Goal: Task Accomplishment & Management: Complete application form

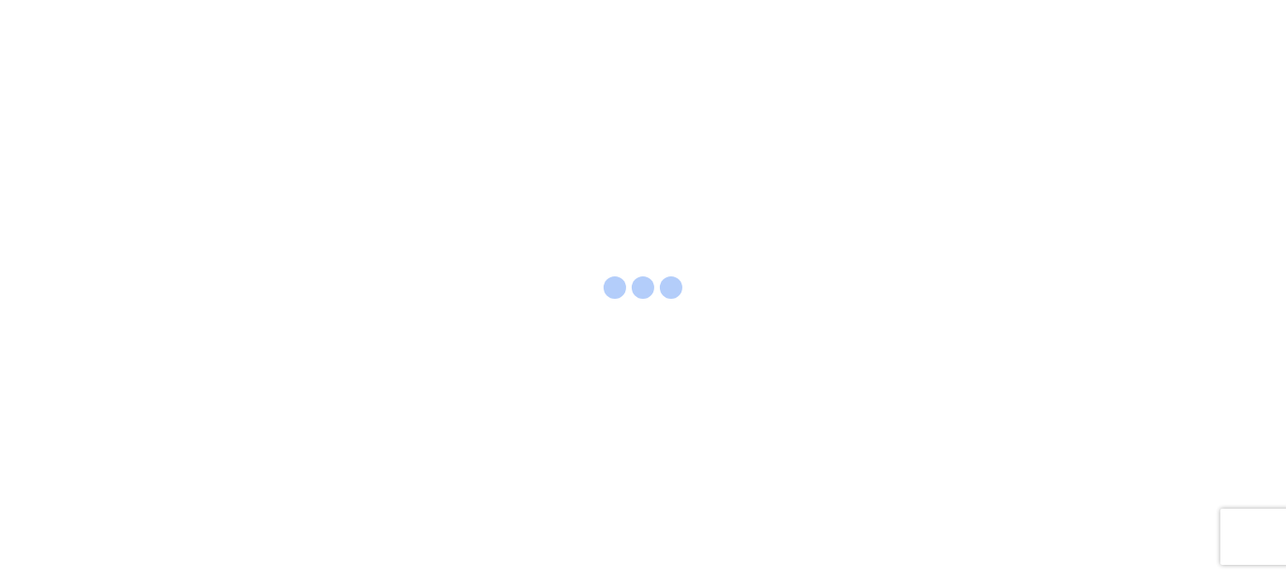
select select "FULL"
select select "LBS"
select select "IN"
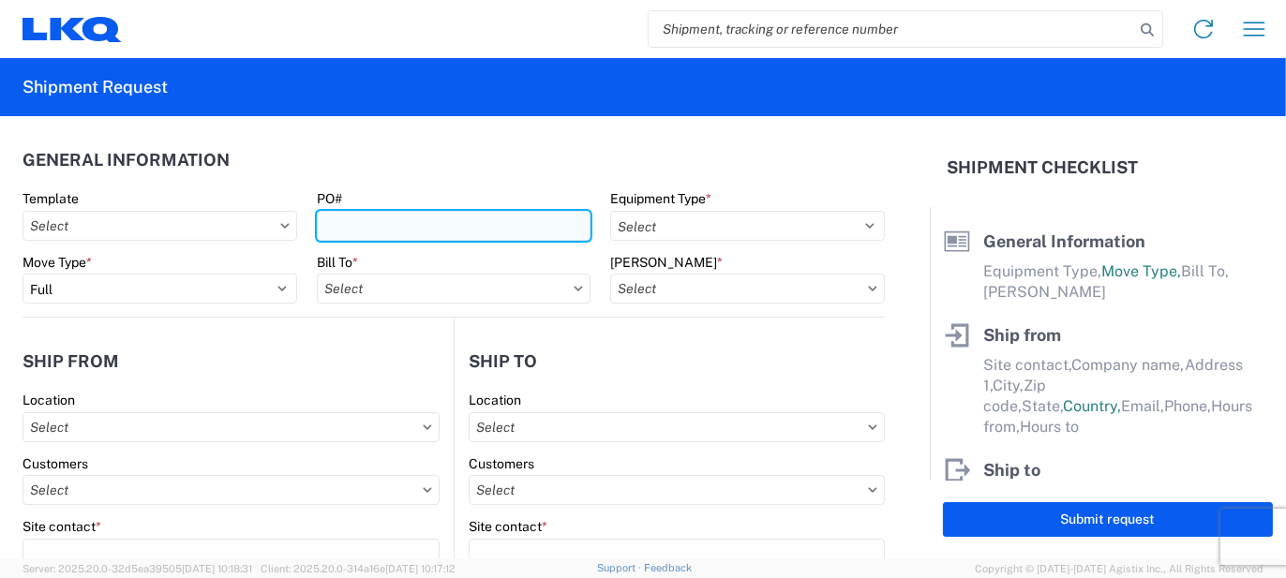
click at [422, 219] on input "PO#" at bounding box center [454, 226] width 275 height 30
type input "AO434892"
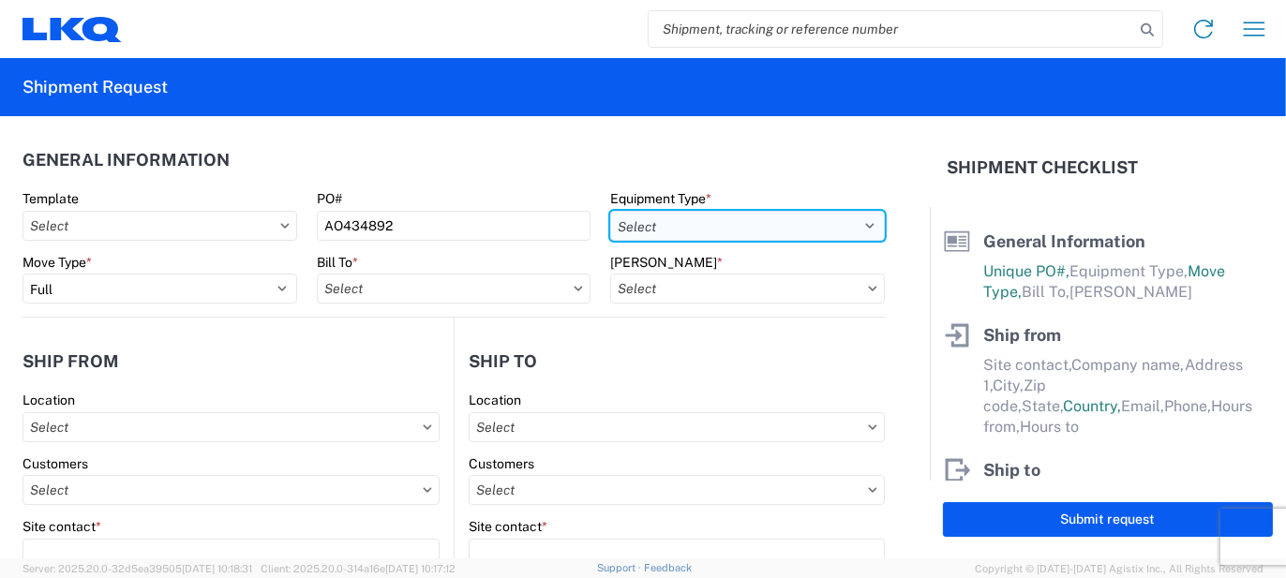
click at [628, 234] on select "Select 53’ Dry Van Flatbed Dropdeck (van) Lowboy (flatbed) Rail" at bounding box center [747, 226] width 275 height 30
select select "STDV"
click at [610, 211] on select "Select 53’ Dry Van Flatbed Dropdeck (van) Lowboy (flatbed) Rail" at bounding box center [747, 226] width 275 height 30
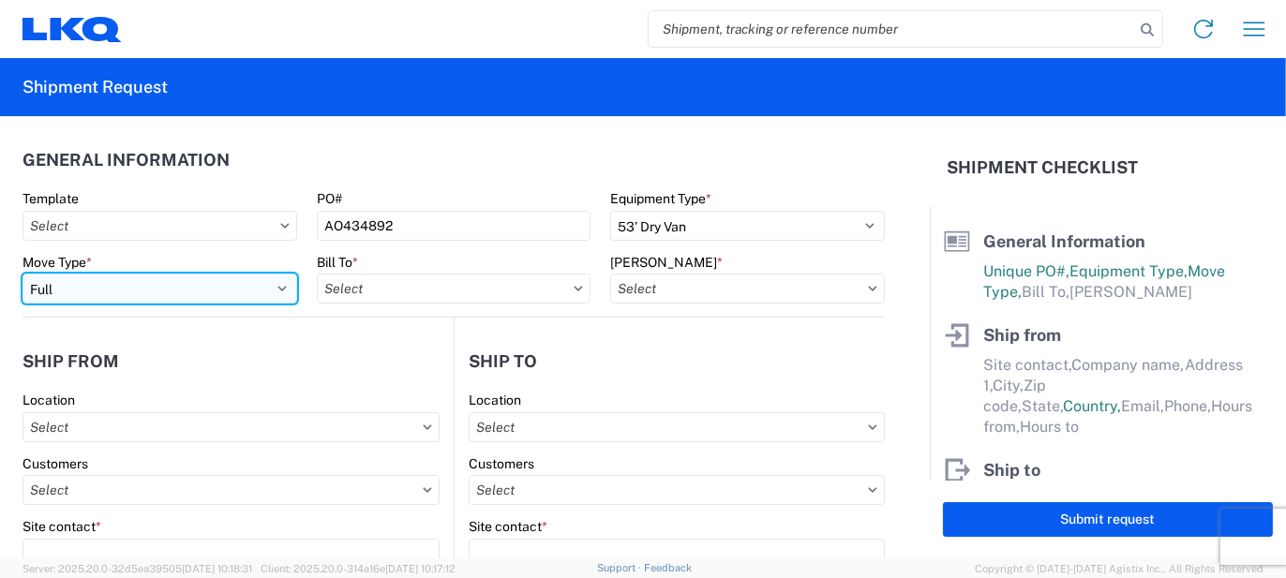
click at [248, 285] on select "Select Full Partial TL" at bounding box center [159, 289] width 275 height 30
select select "PARTIAL_TL"
click at [22, 274] on select "Select Full Partial TL" at bounding box center [159, 289] width 275 height 30
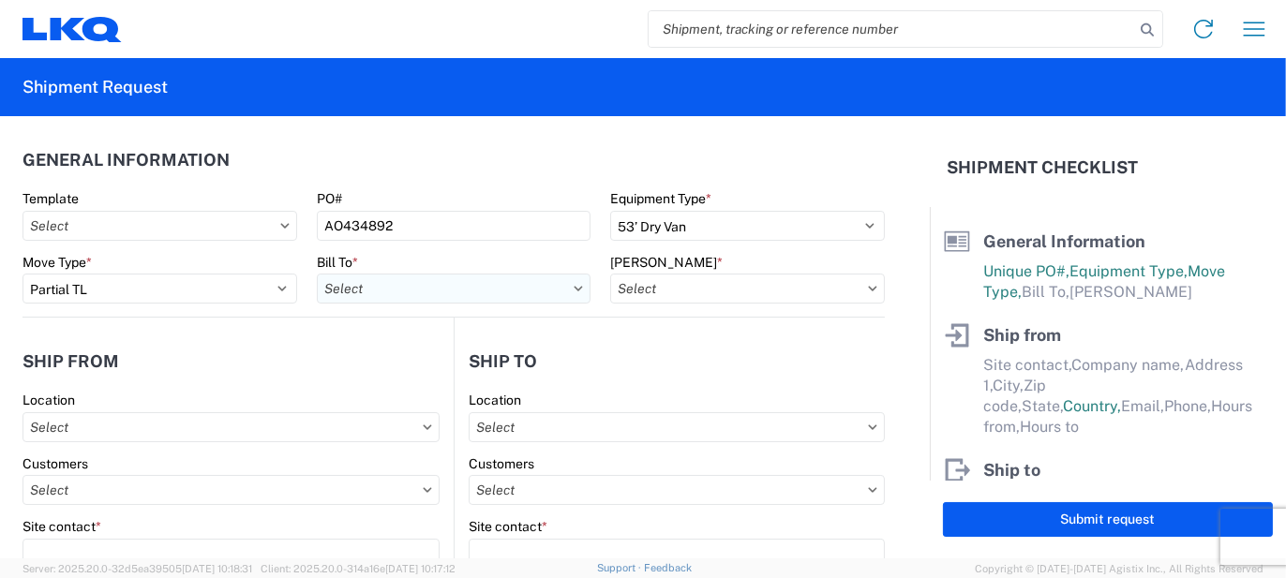
click at [387, 290] on input "text" at bounding box center [454, 289] width 275 height 30
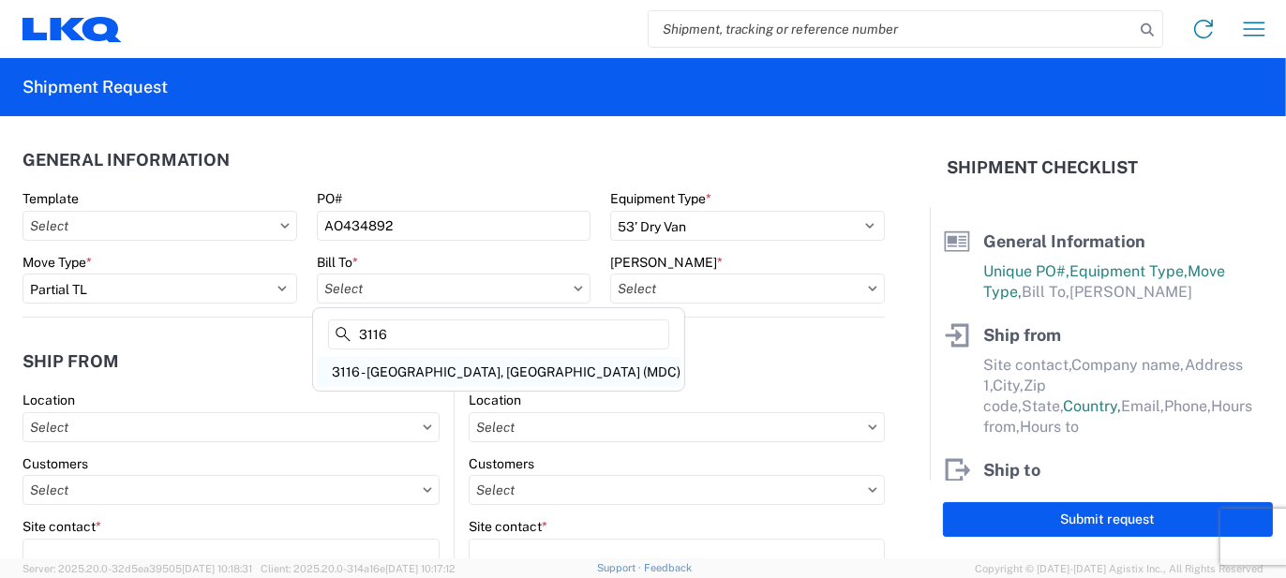
type input "3116"
click at [384, 364] on div "3116 - Grand Rapids, MI (MDC)" at bounding box center [499, 372] width 364 height 30
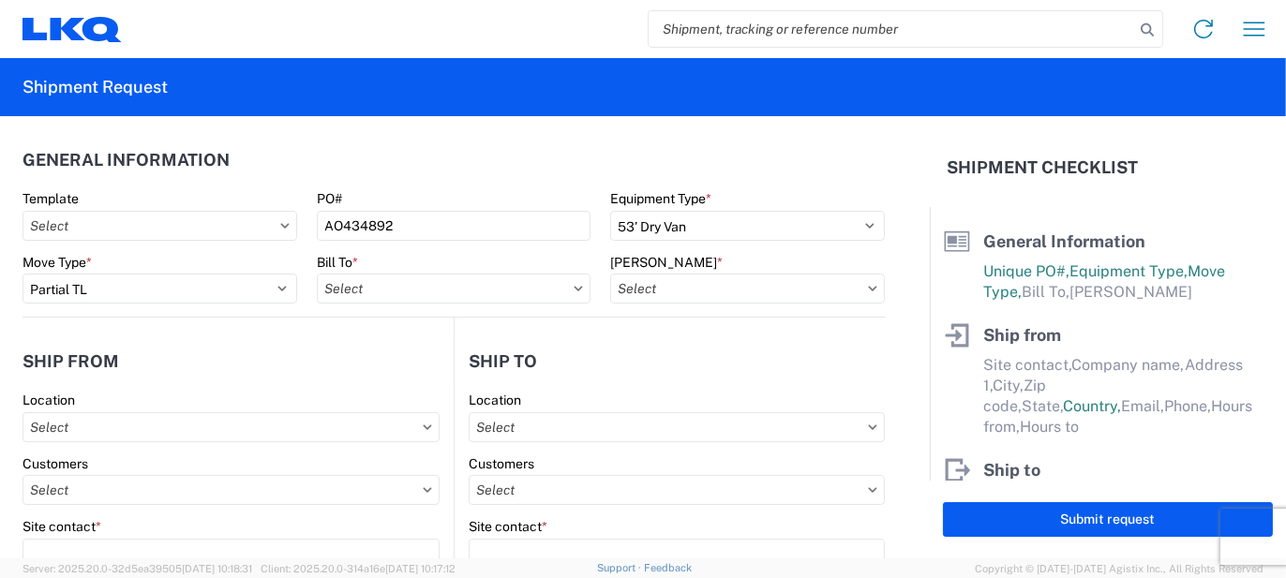
type input "3116 - Grand Rapids, MI (MDC)"
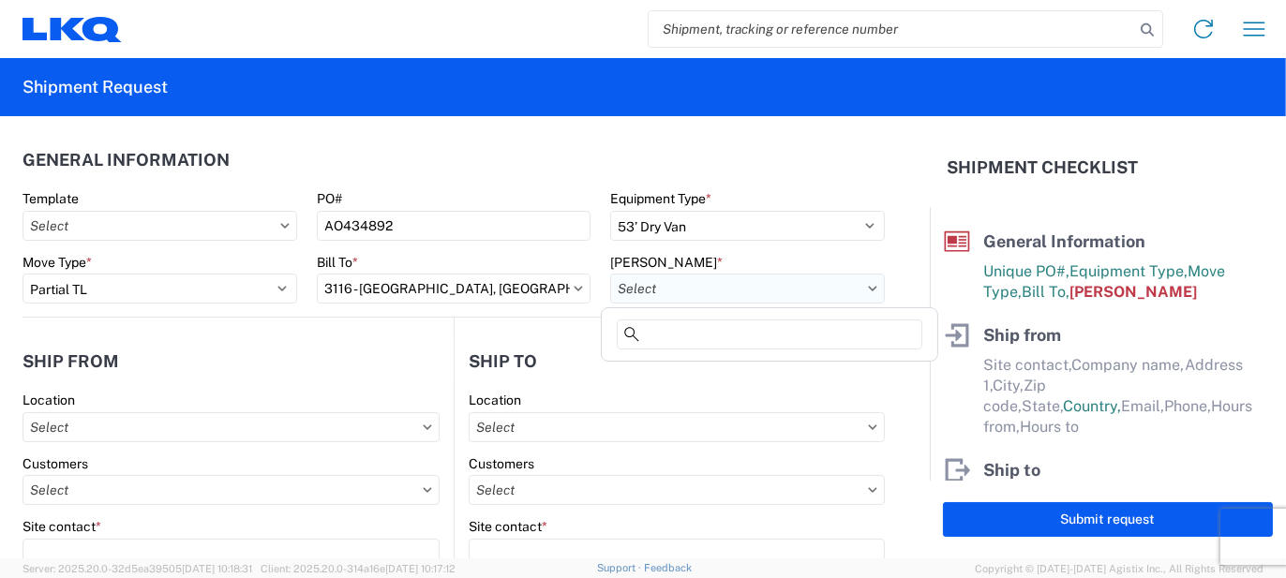
click at [709, 284] on input "text" at bounding box center [747, 289] width 275 height 30
click at [689, 328] on input at bounding box center [770, 335] width 306 height 30
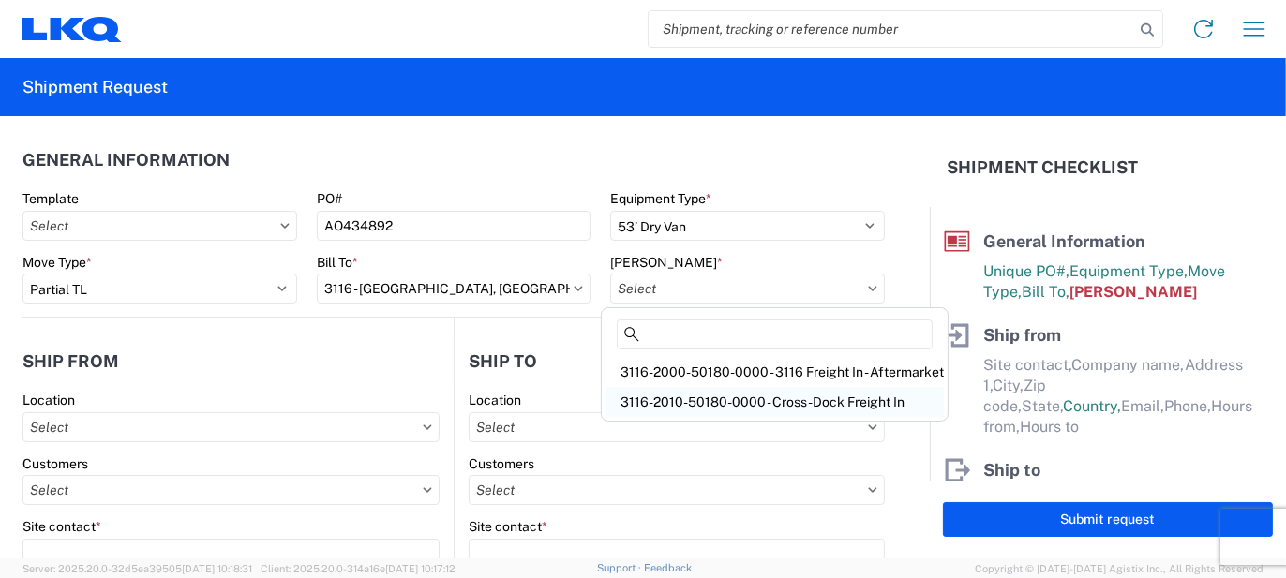
click at [701, 390] on div "3116-2010-50180-0000 - Cross-Dock Freight In" at bounding box center [774, 402] width 338 height 30
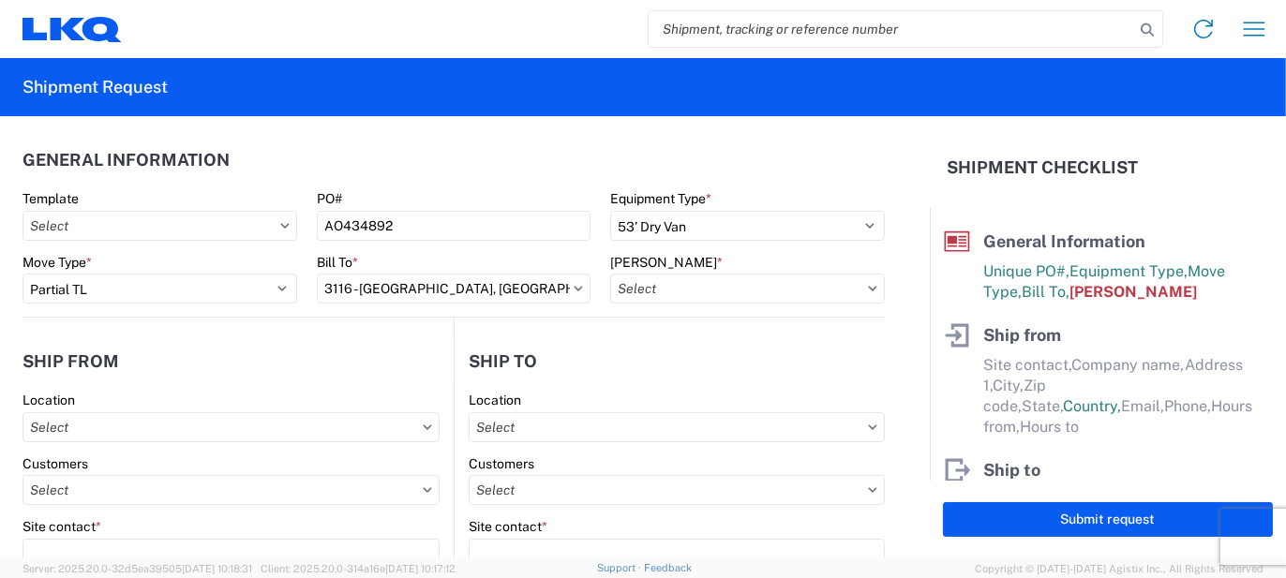
type input "3116-2010-50180-0000 - Cross-Dock Freight In"
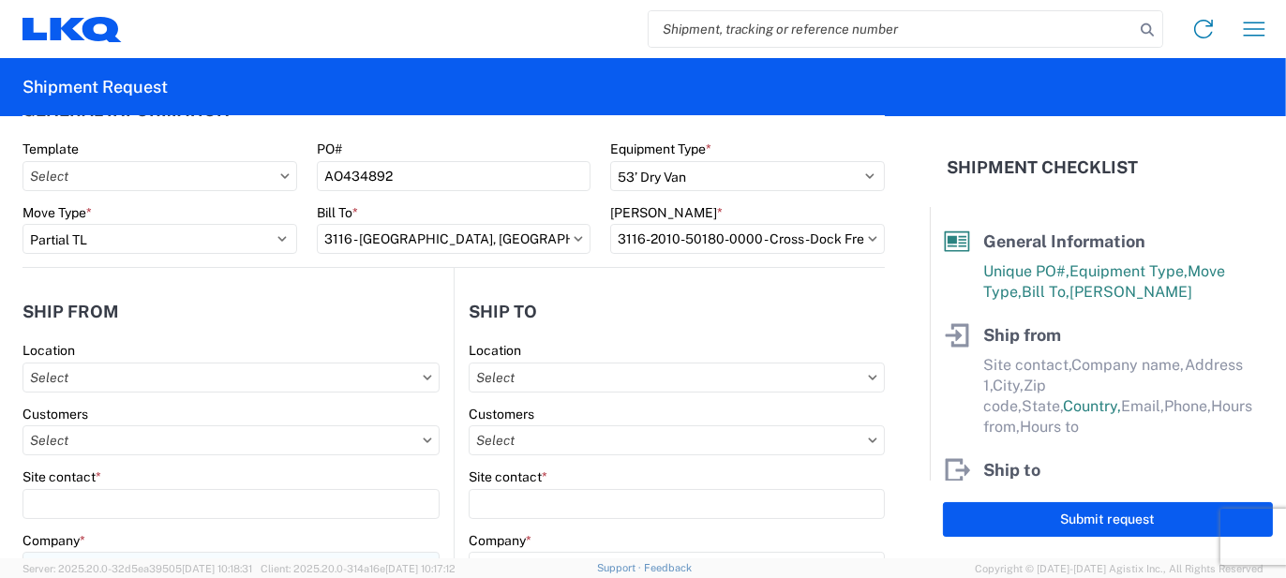
scroll to position [94, 0]
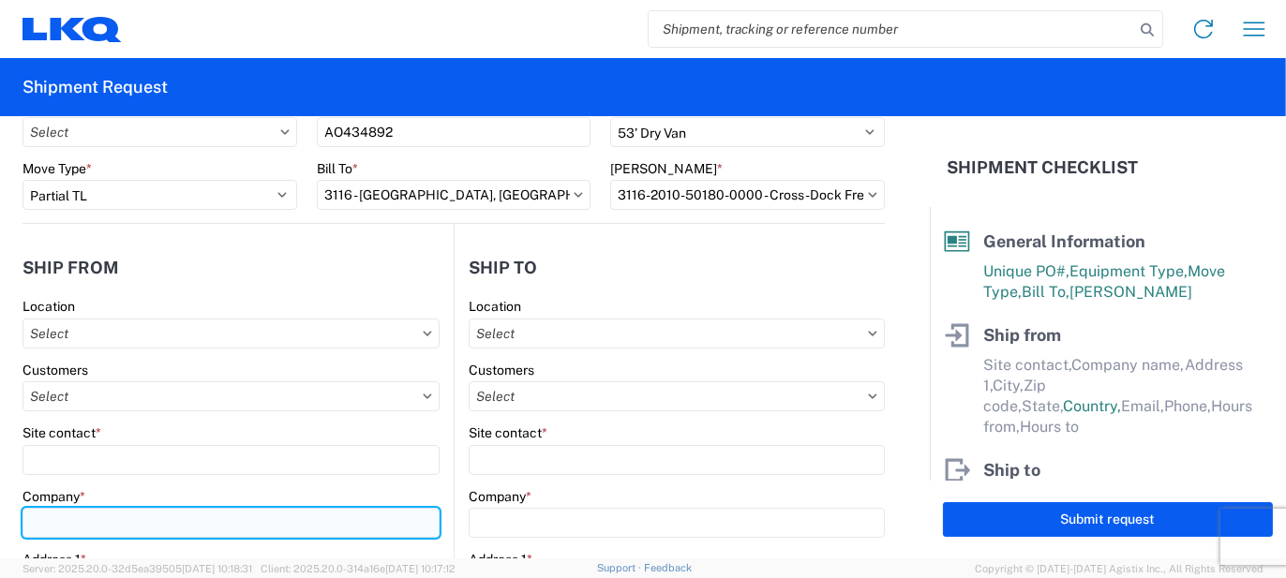
click at [171, 515] on input "Company *" at bounding box center [230, 523] width 417 height 30
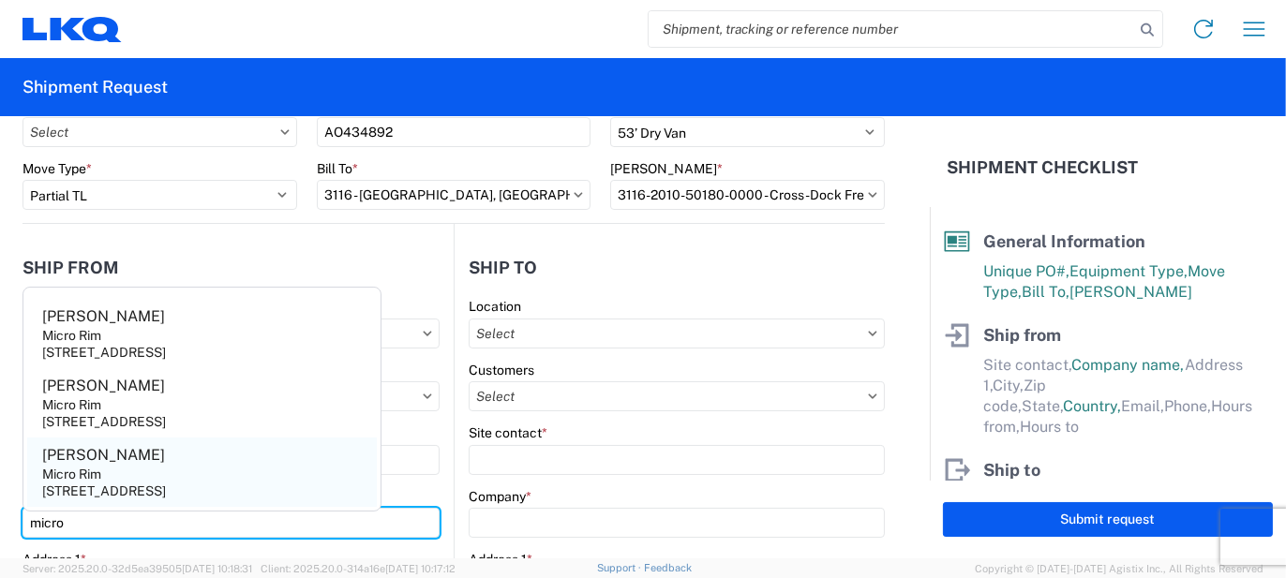
type input "micro"
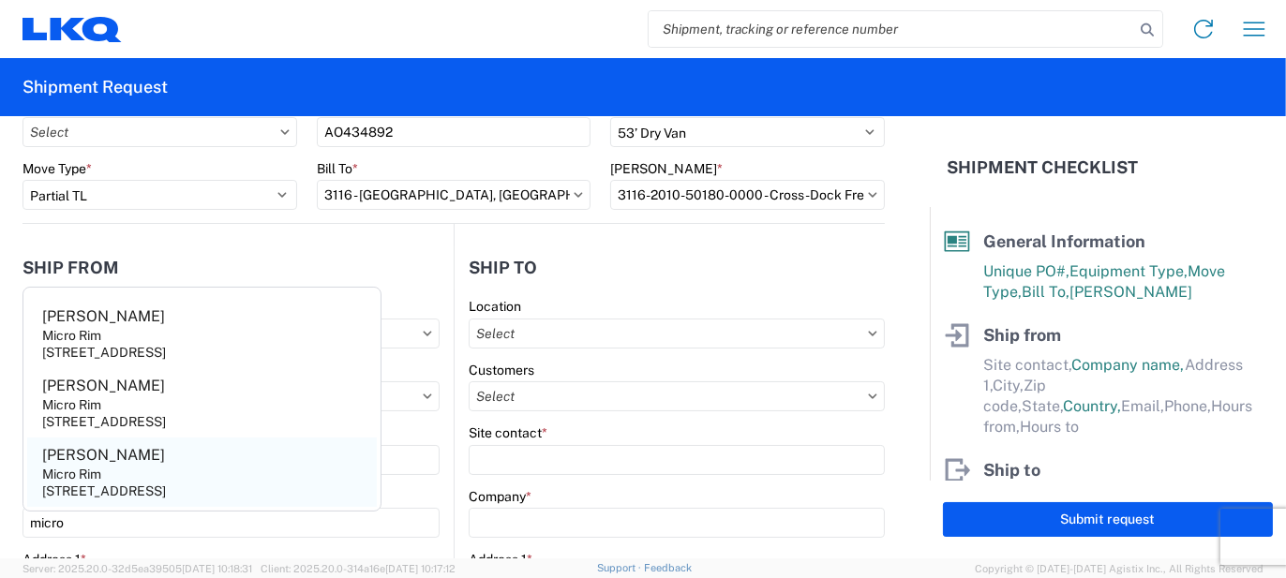
click at [191, 482] on agx-address-suggestion-item "Jim Micro Rim 12800 E. 10 Mile, Warren, MI, 48089, US" at bounding box center [202, 472] width 350 height 69
type input "Jim"
type input "Micro Rim"
type input "12800 E. 10 Mile"
type input "Warren"
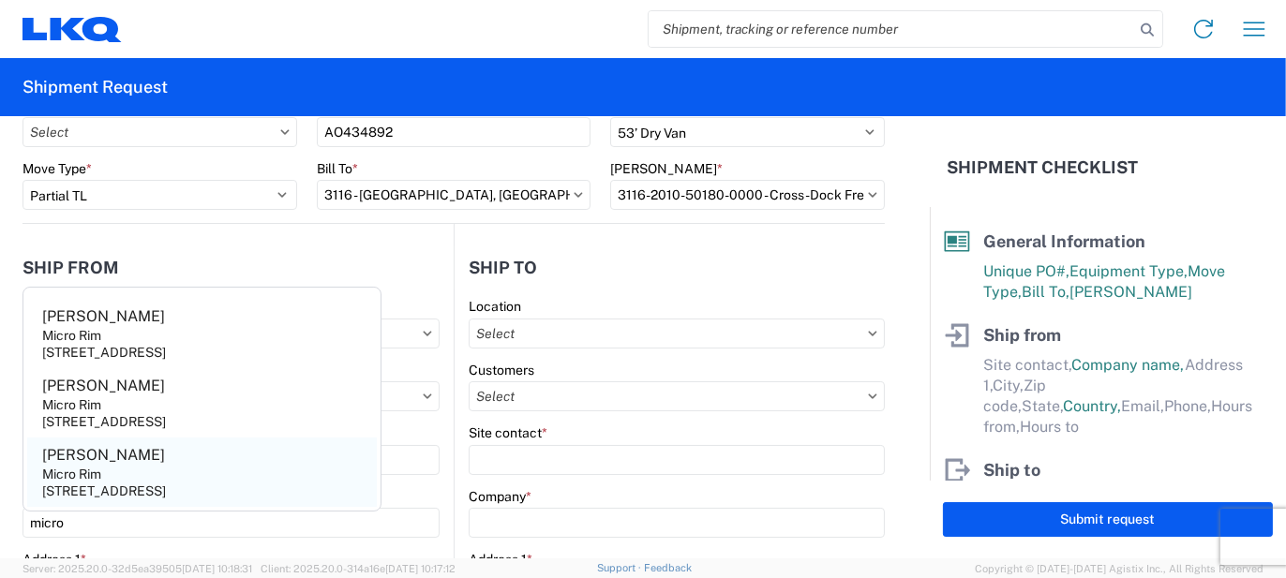
type input "48089"
select select "MI"
select select "US"
type input "[EMAIL_ADDRESS][DOMAIN_NAME]"
type input "[PHONE_NUMBER]"
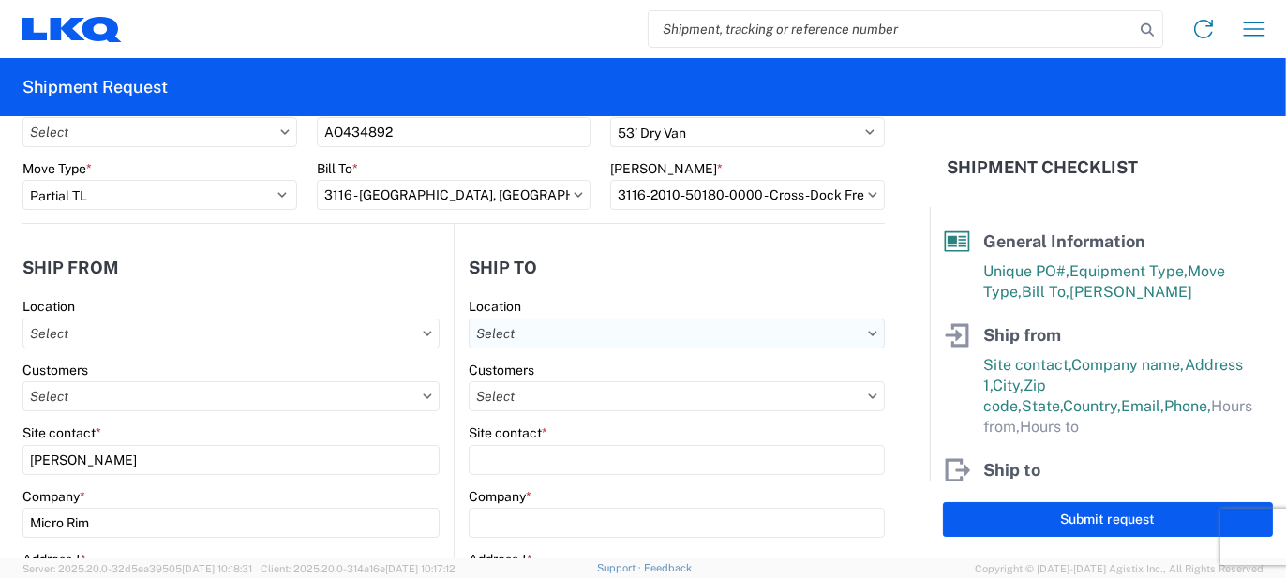
click at [648, 338] on input "text" at bounding box center [677, 334] width 416 height 30
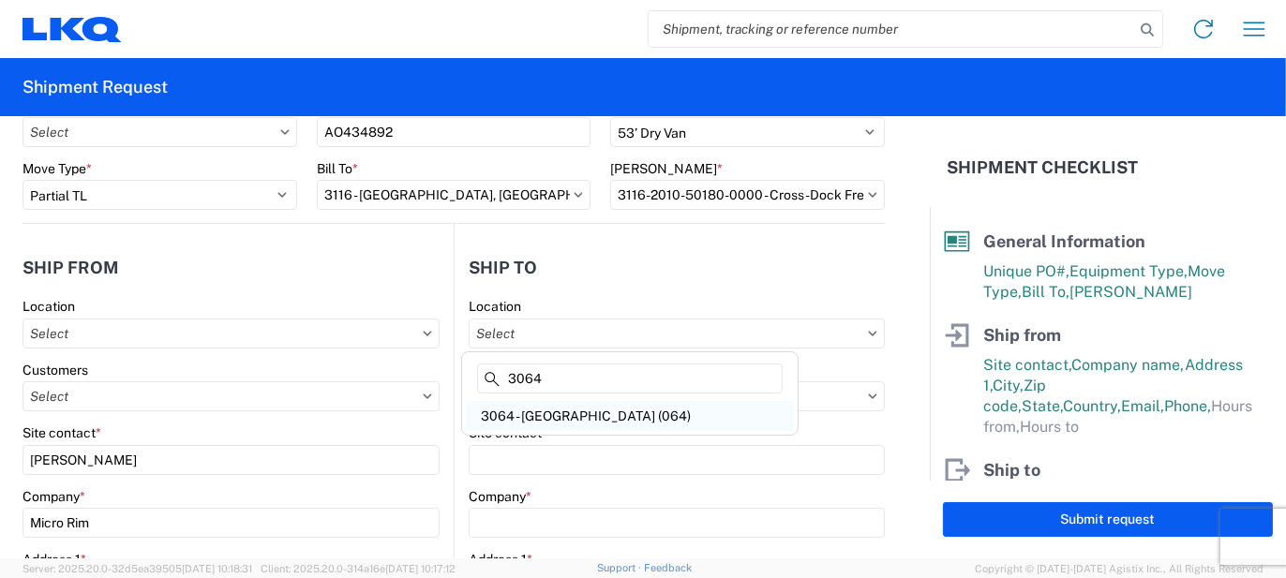
type input "3064"
click at [594, 418] on div "3064 - Atlanta GA (064)" at bounding box center [630, 416] width 328 height 30
type input "3064 - Atlanta GA (064)"
type input "LKQ Corporation"
type input "[STREET_ADDRESS]"
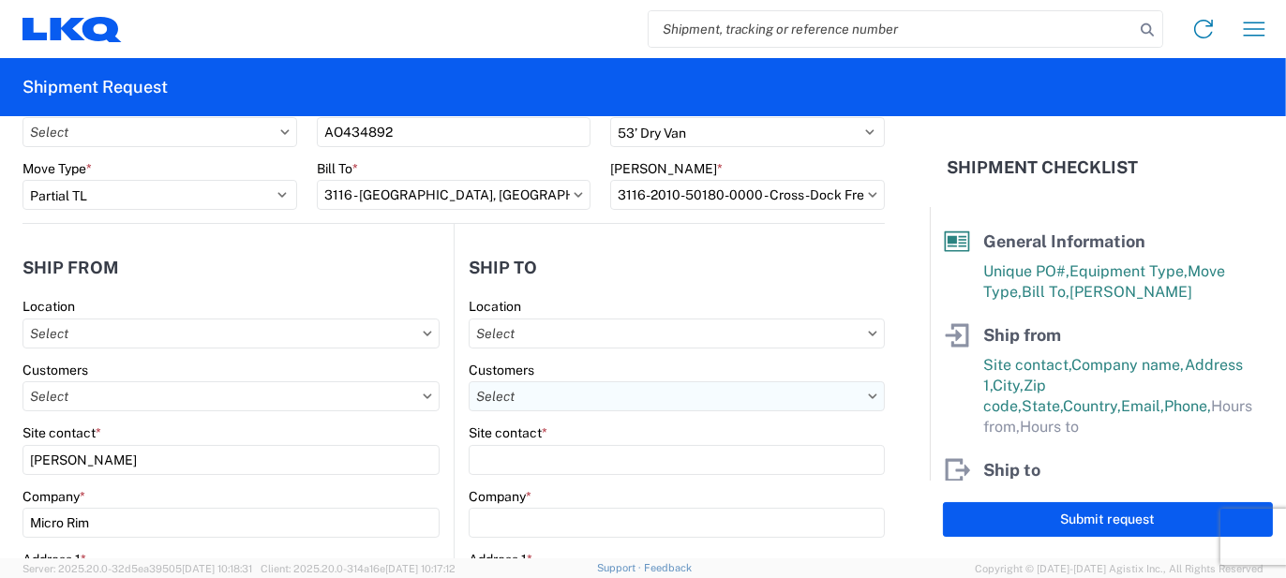
type input "Atlanta"
type input "30336"
select select "US"
type input "[PHONE_NUMBER]"
type input "06:00"
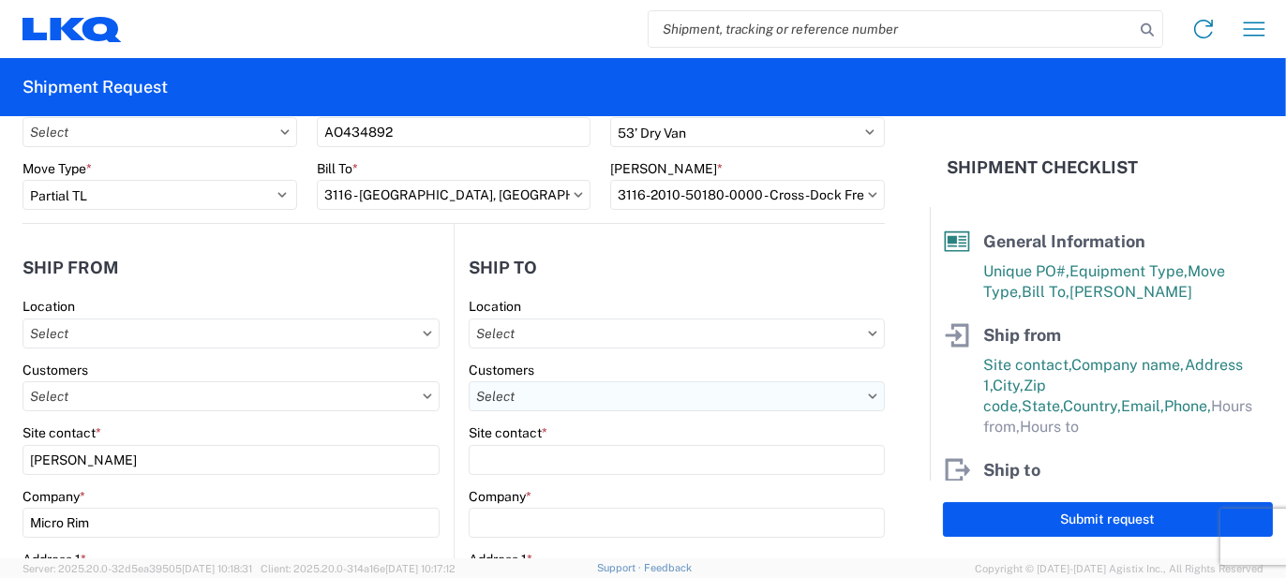
type input "17:00"
select select "GA"
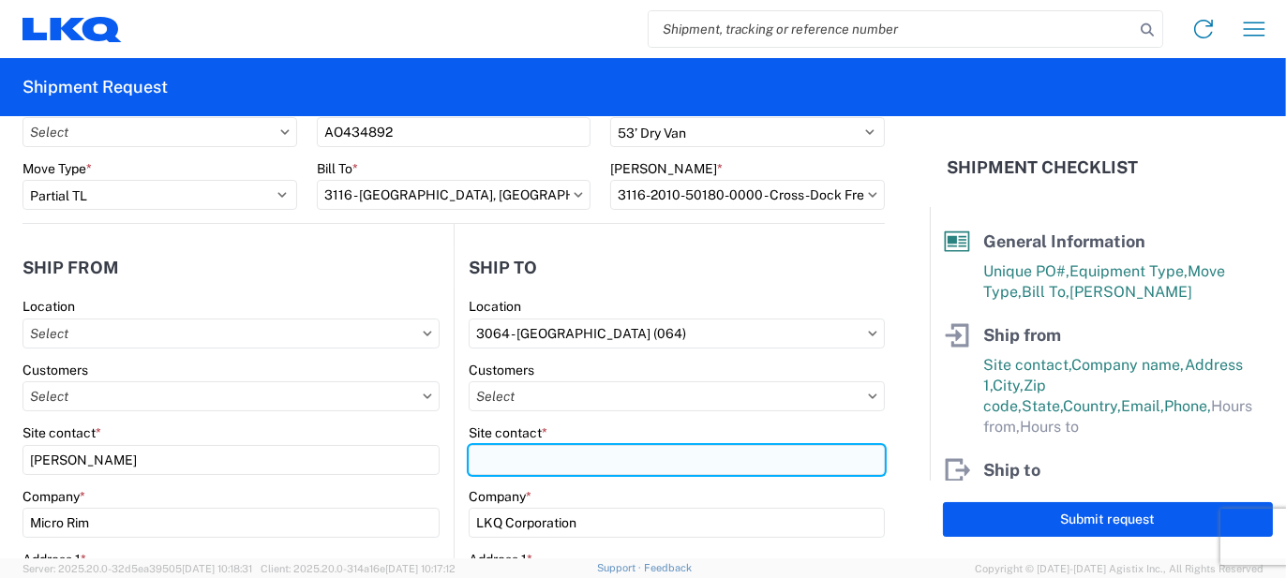
click at [537, 466] on input "Site contact *" at bounding box center [677, 460] width 416 height 30
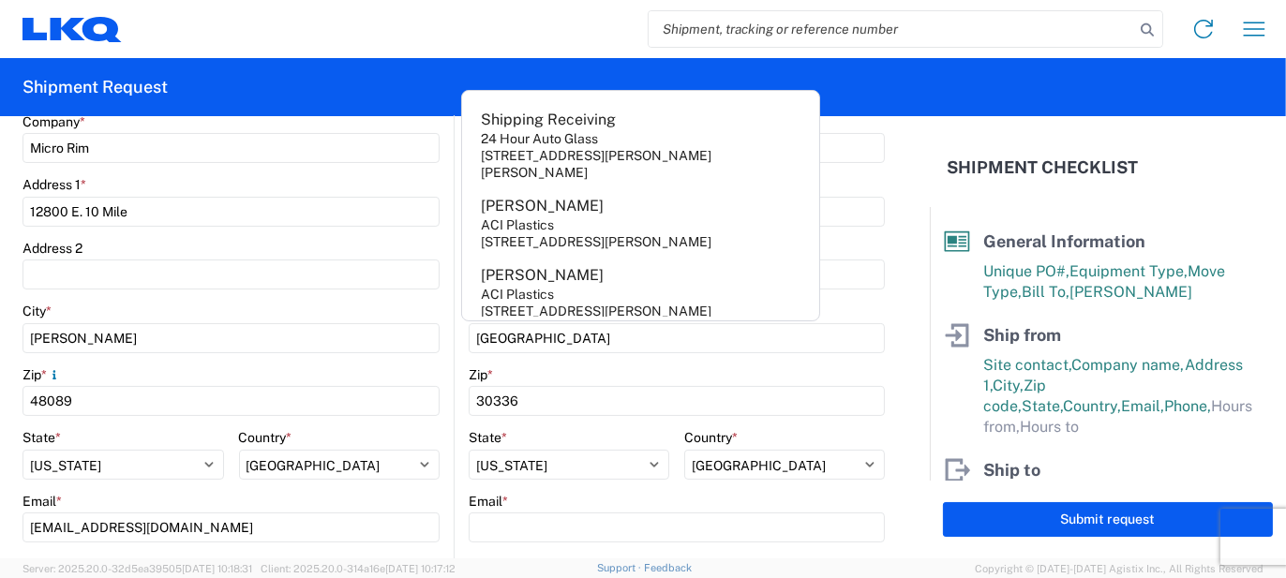
scroll to position [562, 0]
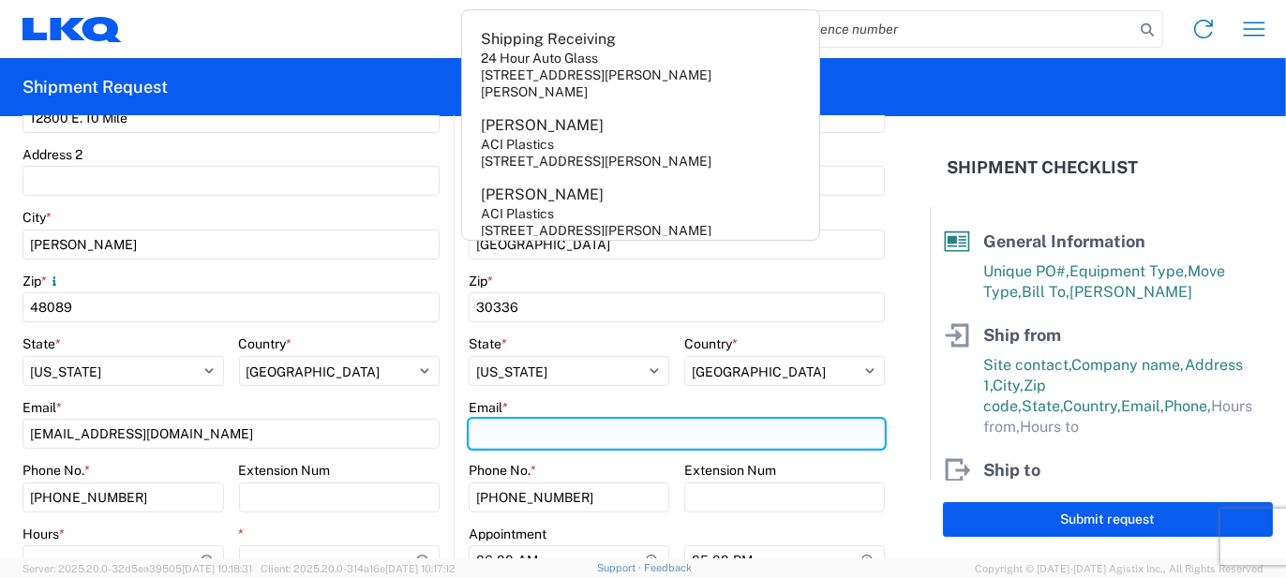
click at [506, 441] on input "Email *" at bounding box center [677, 434] width 416 height 30
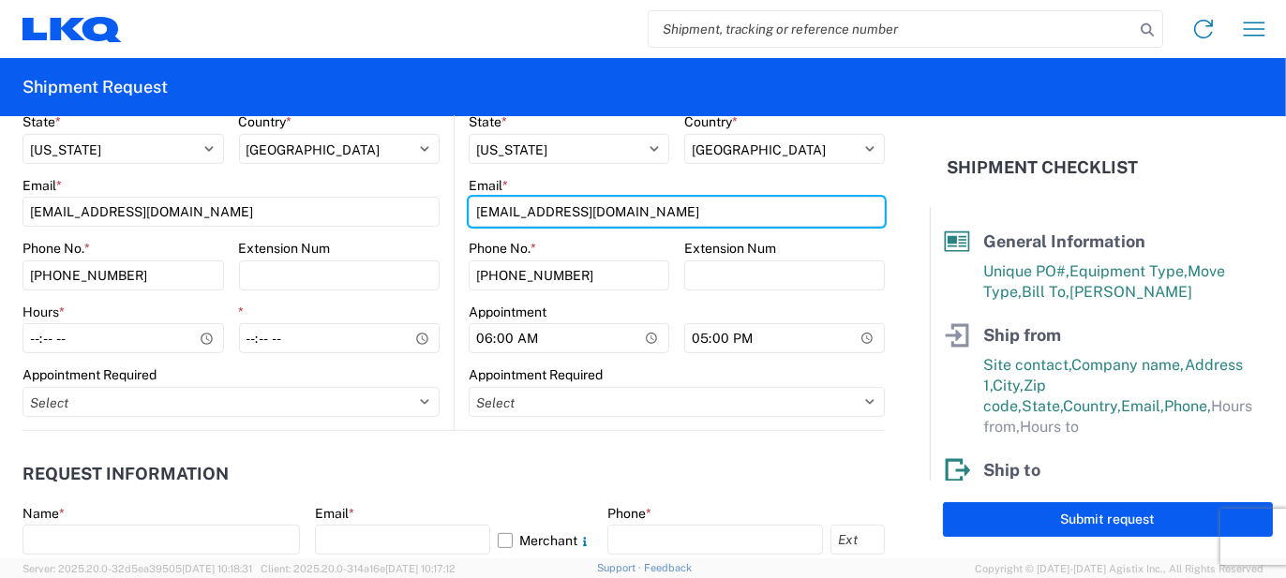
scroll to position [843, 0]
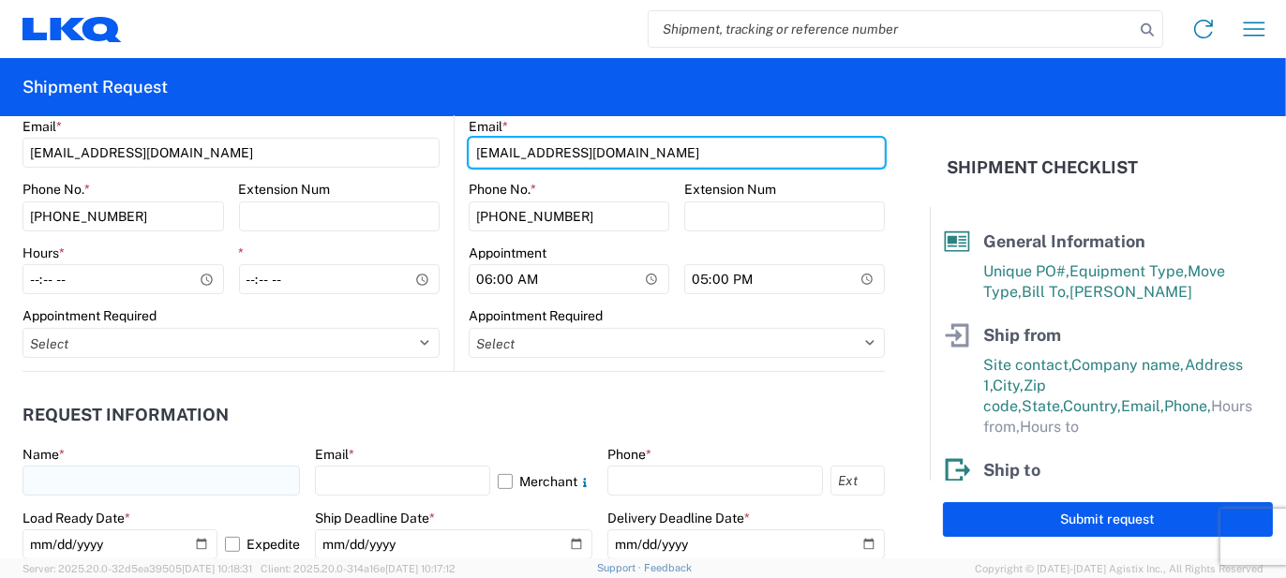
type input "[EMAIL_ADDRESS][DOMAIN_NAME]"
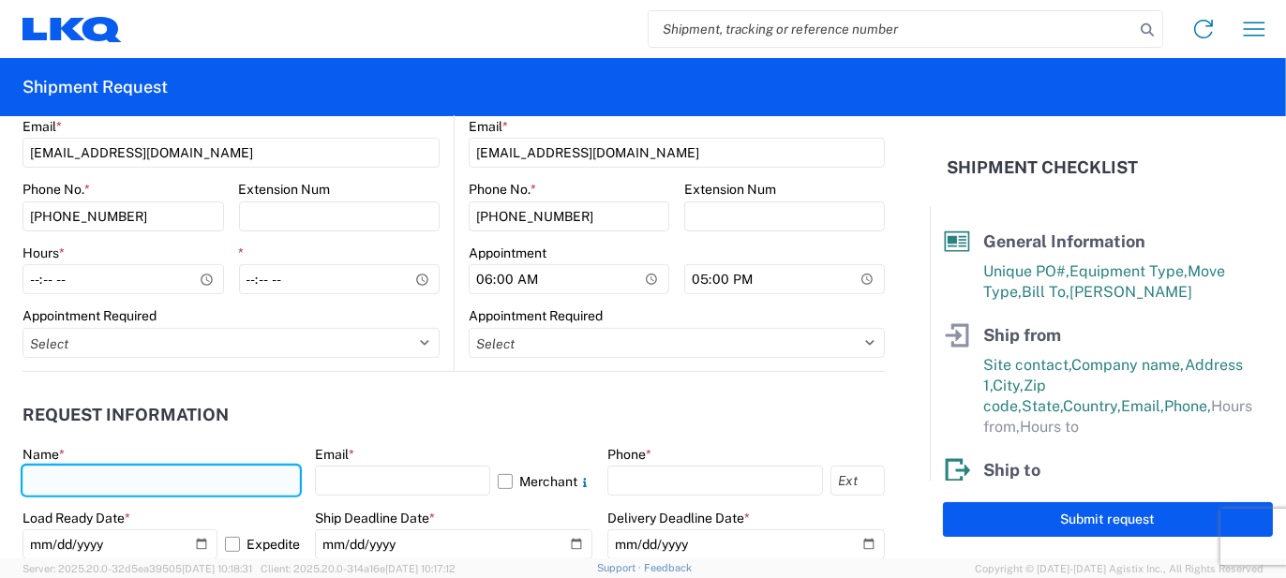
click at [210, 479] on input "text" at bounding box center [160, 481] width 277 height 30
type input "Matt"
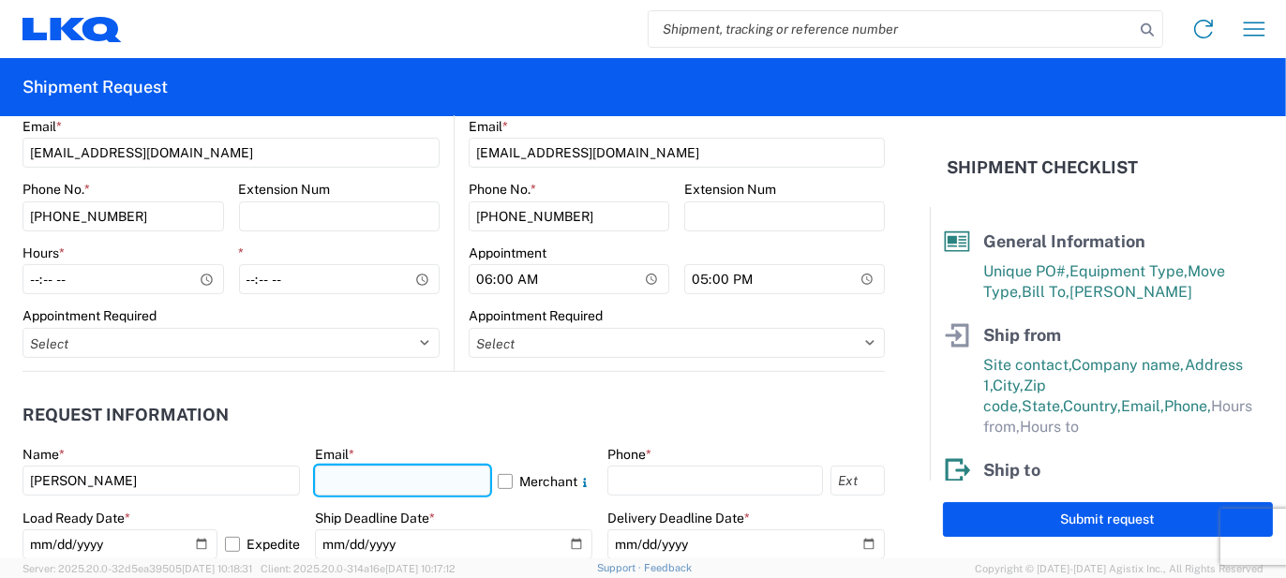
click at [374, 474] on input "text" at bounding box center [402, 481] width 175 height 30
type input "matt.scheid@microautogroup.com"
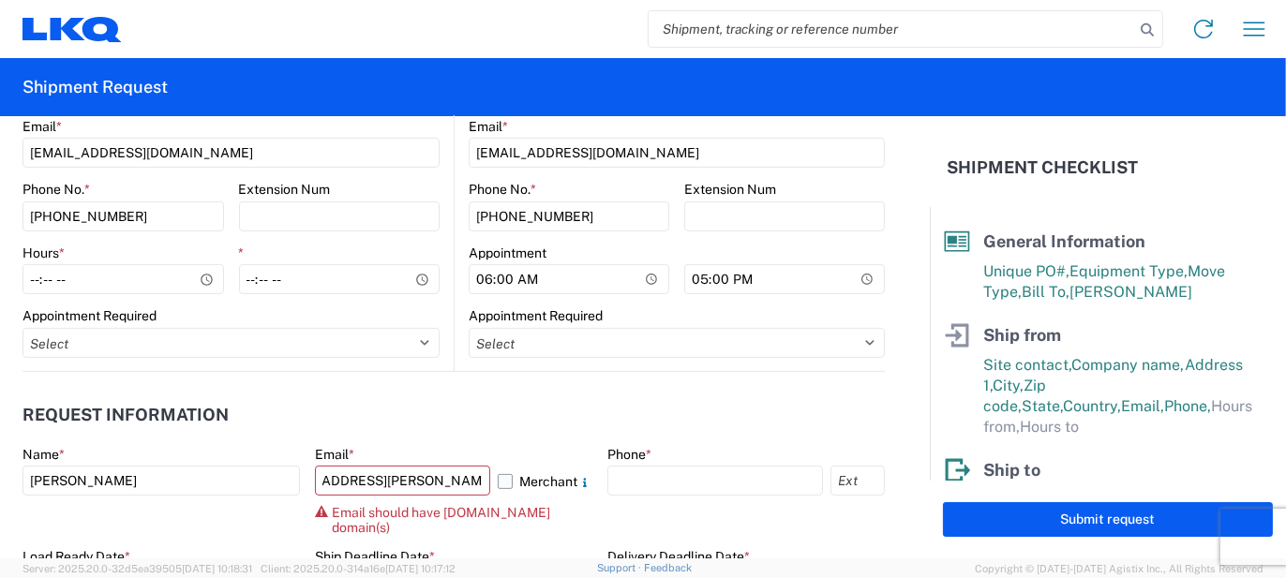
click at [527, 477] on label "Merchant" at bounding box center [545, 481] width 95 height 30
click at [0, 0] on input "Merchant" at bounding box center [0, 0] width 0 height 0
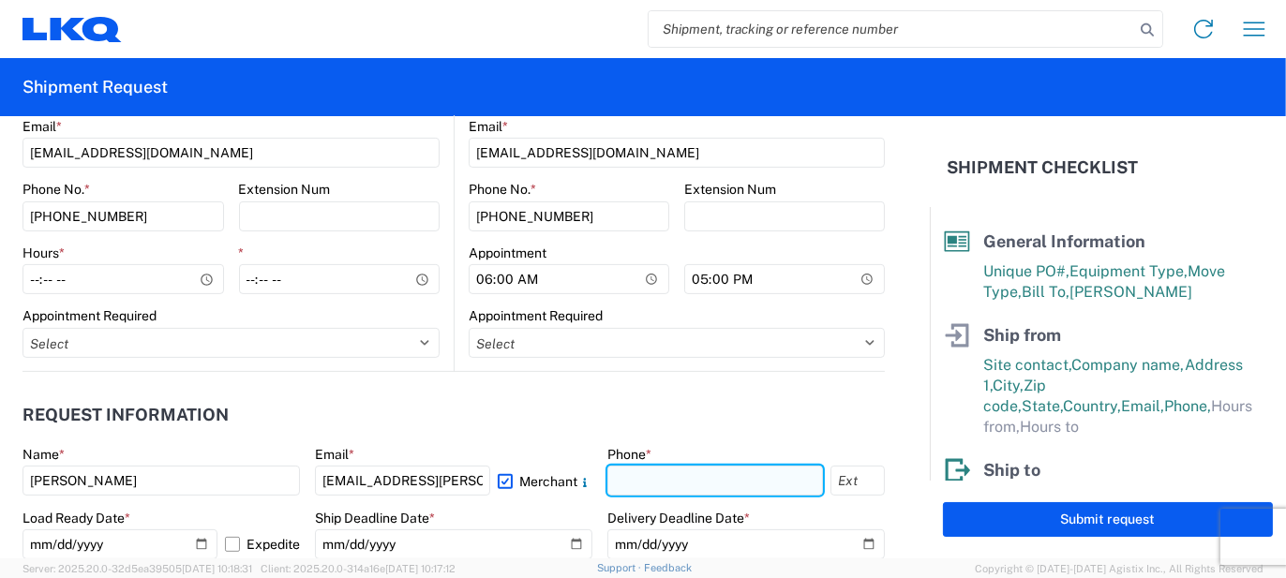
click at [708, 494] on input "text" at bounding box center [715, 481] width 216 height 30
type input "5862551686"
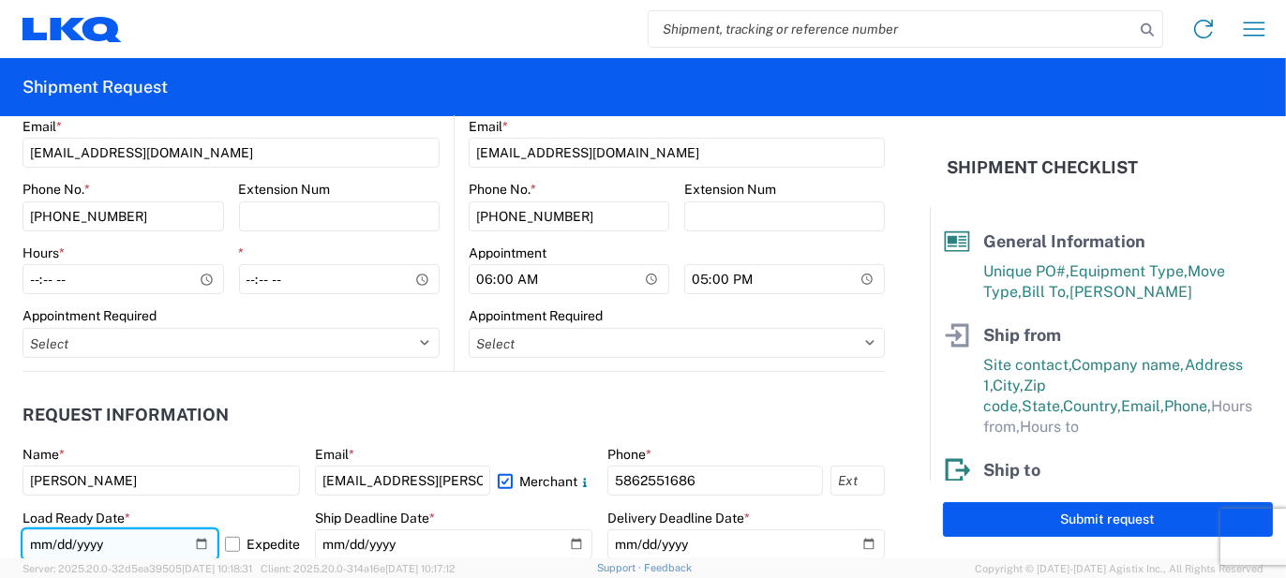
click at [203, 538] on input "[DATE]" at bounding box center [119, 545] width 195 height 30
click at [228, 539] on label "Expedite" at bounding box center [262, 545] width 75 height 30
click at [0, 0] on input "Expedite" at bounding box center [0, 0] width 0 height 0
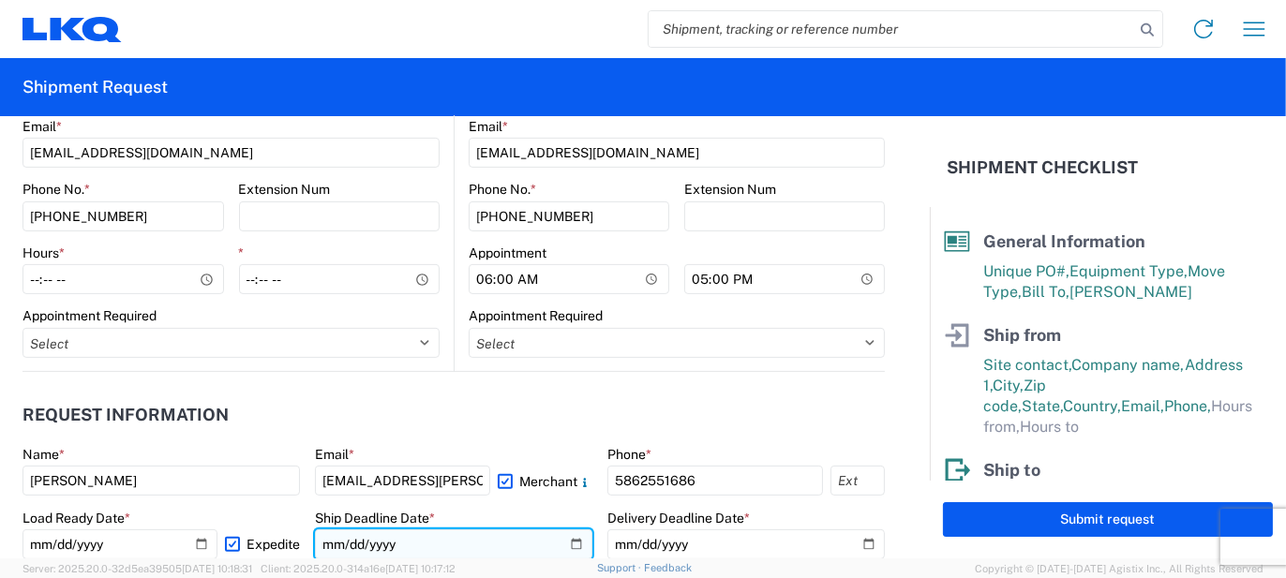
click at [565, 540] on input "date" at bounding box center [453, 545] width 277 height 30
type input "2025-10-13"
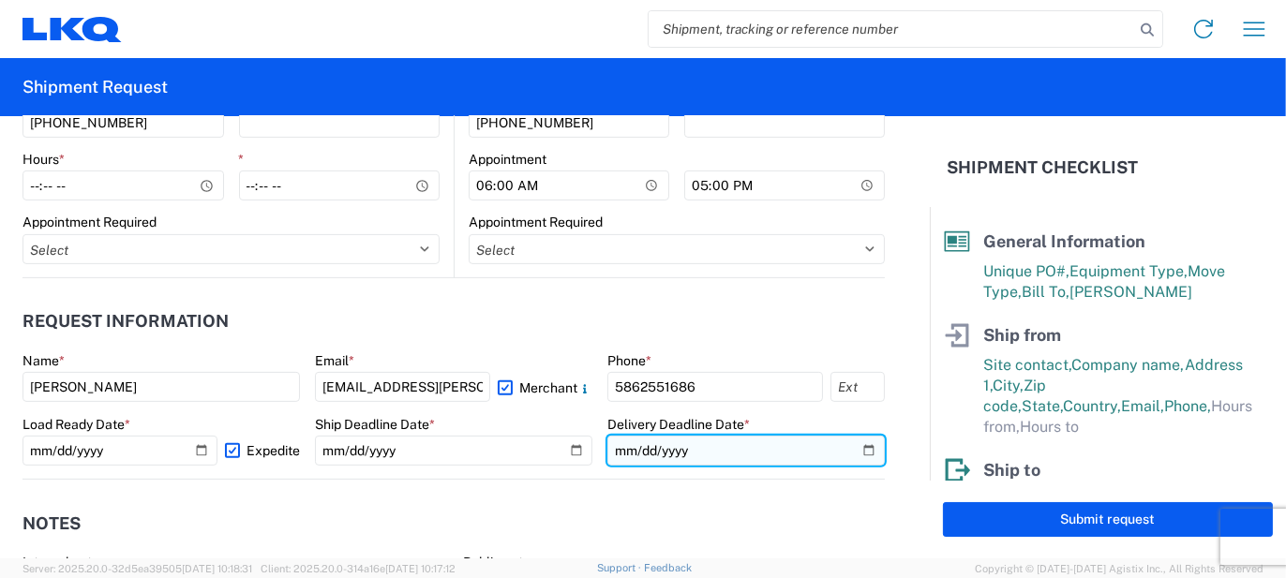
click at [860, 451] on input "date" at bounding box center [745, 451] width 277 height 30
type input "2025-10-15"
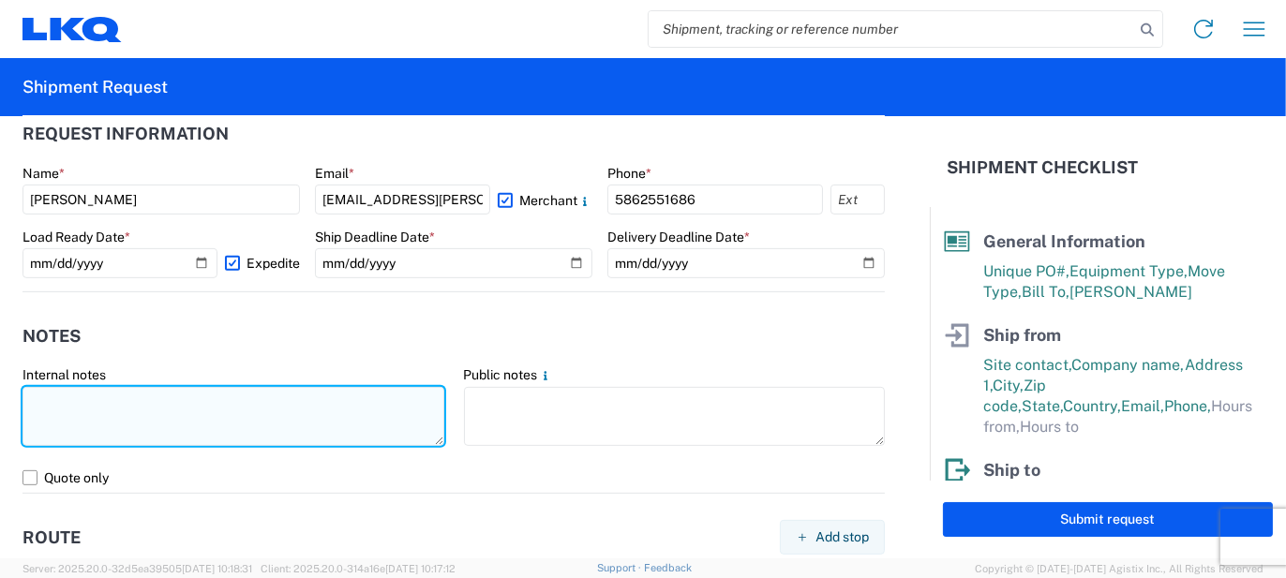
click at [227, 432] on textarea at bounding box center [233, 416] width 422 height 59
type textarea "69pcs, 15 boxes, 4 skids, 77x48x103 NEED SWING DOORS"
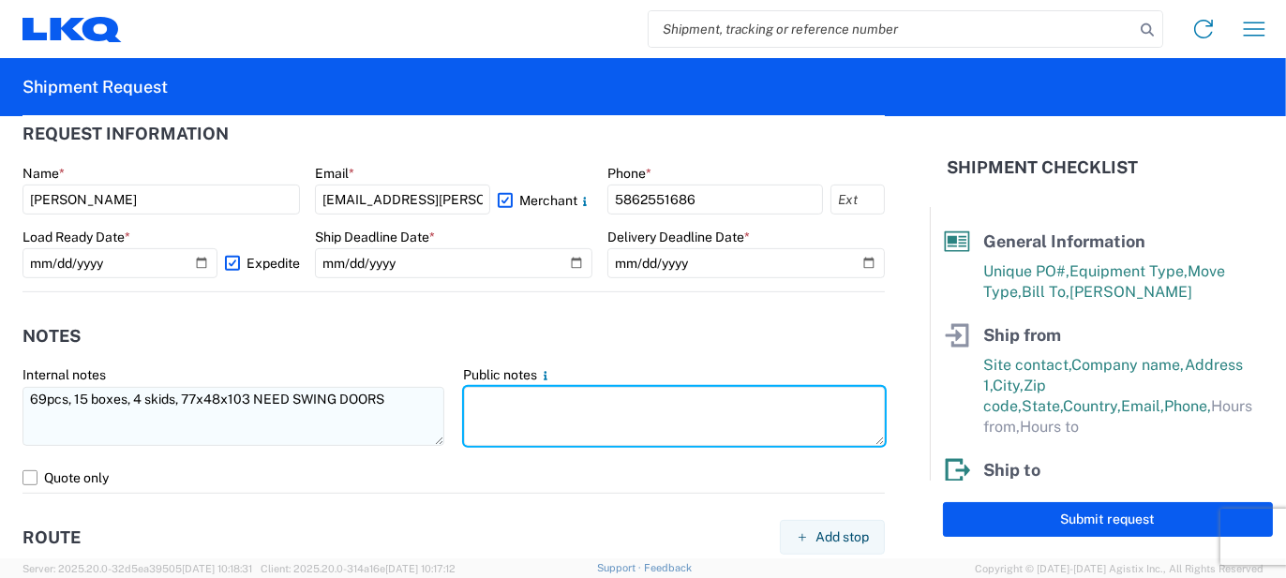
paste textarea "69pcs, 15 boxes, 4 skids, 77x48x103 NEED SWING DOORS"
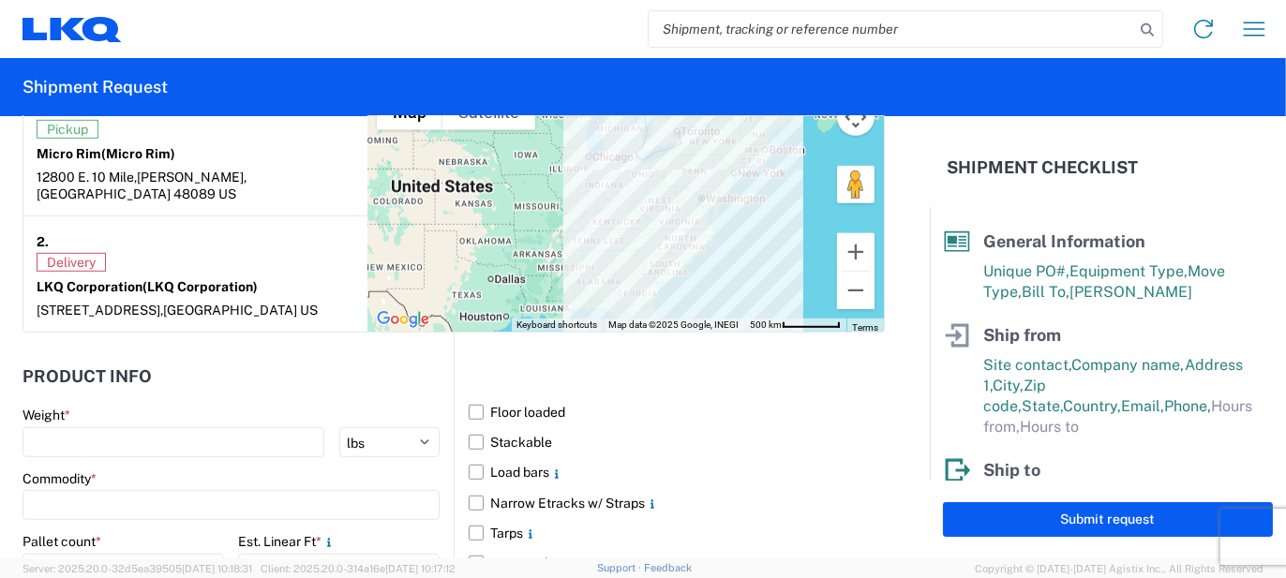
scroll to position [1687, 0]
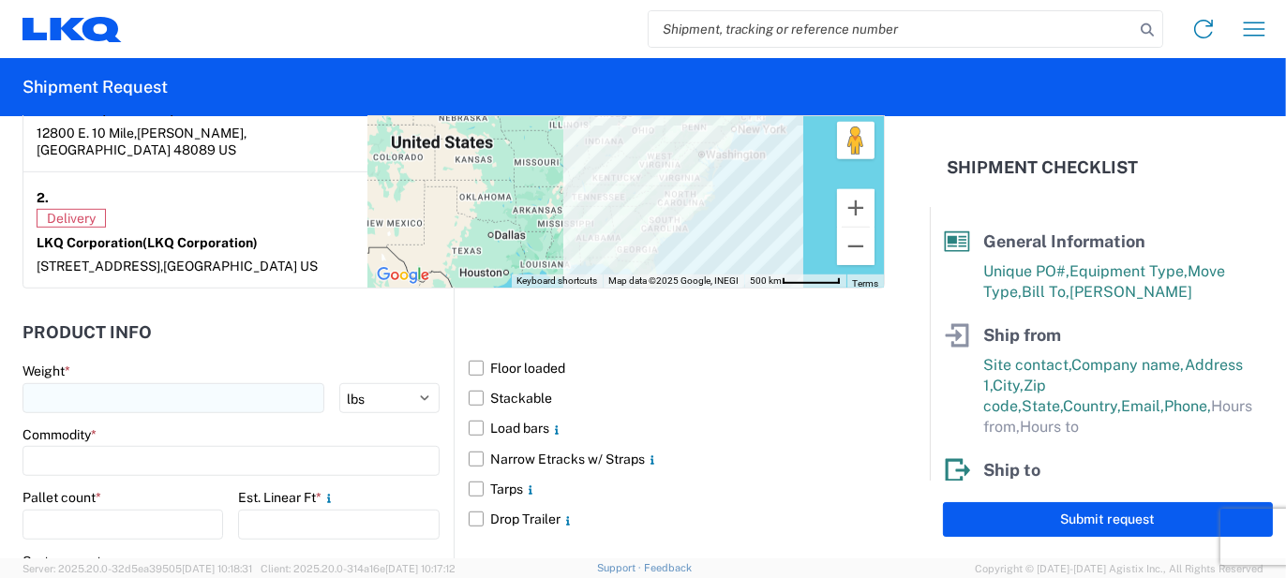
type textarea "69pcs, 15 boxes, 4 skids, 77x48x103 NEED SWING DOORS"
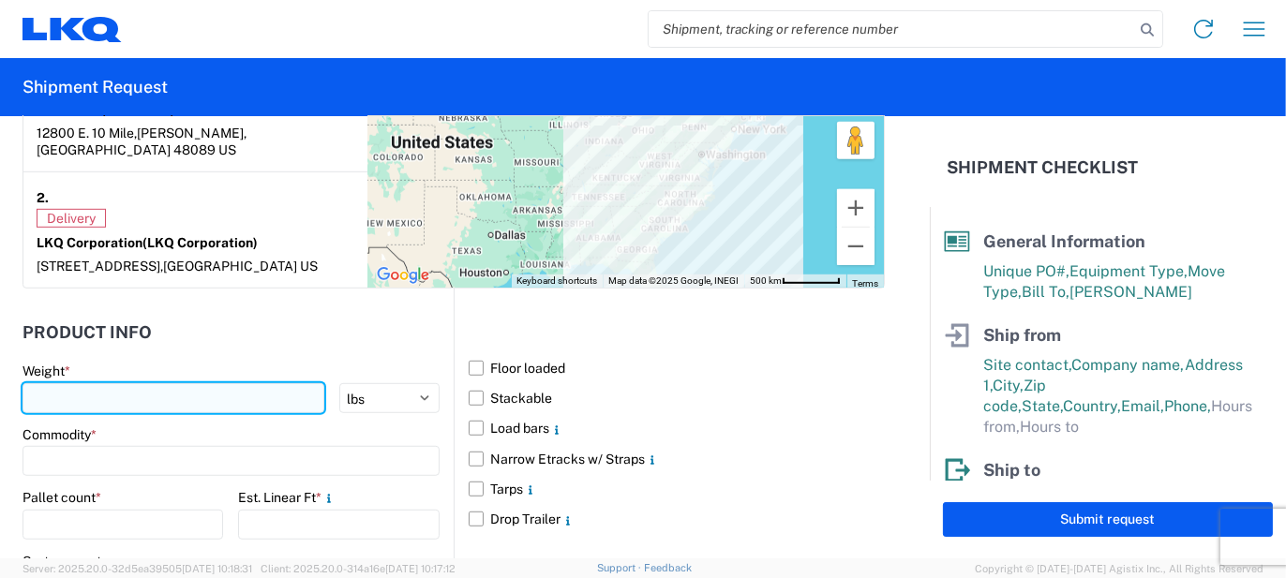
click at [166, 383] on input "number" at bounding box center [173, 398] width 302 height 30
type input "1600"
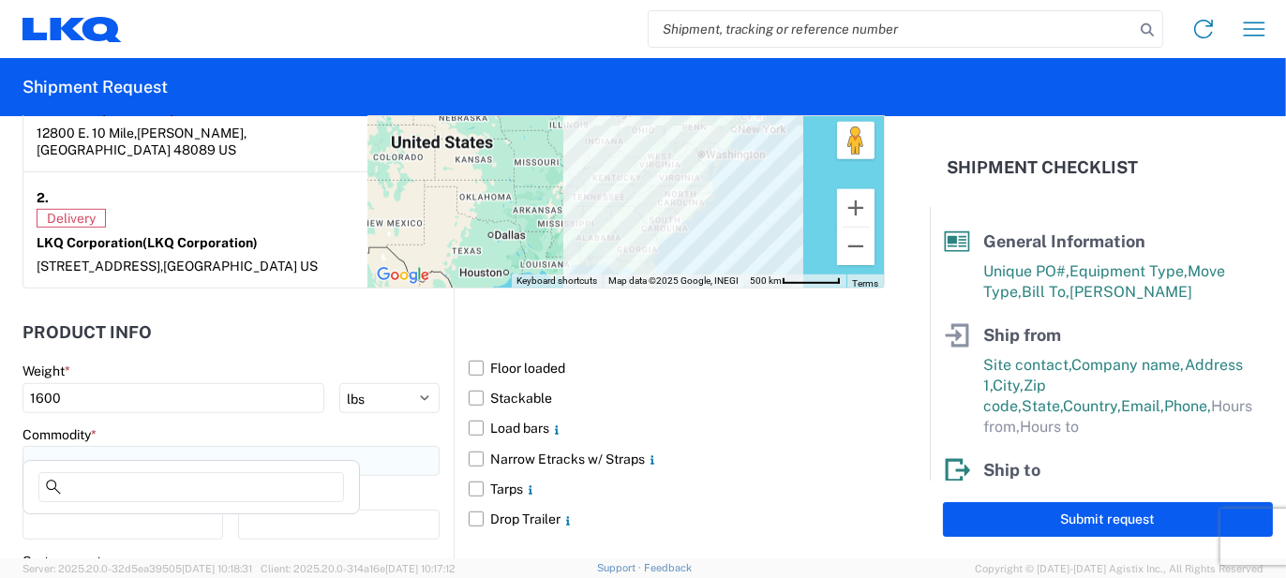
click at [147, 446] on input at bounding box center [230, 461] width 417 height 30
click at [119, 481] on input at bounding box center [191, 487] width 306 height 30
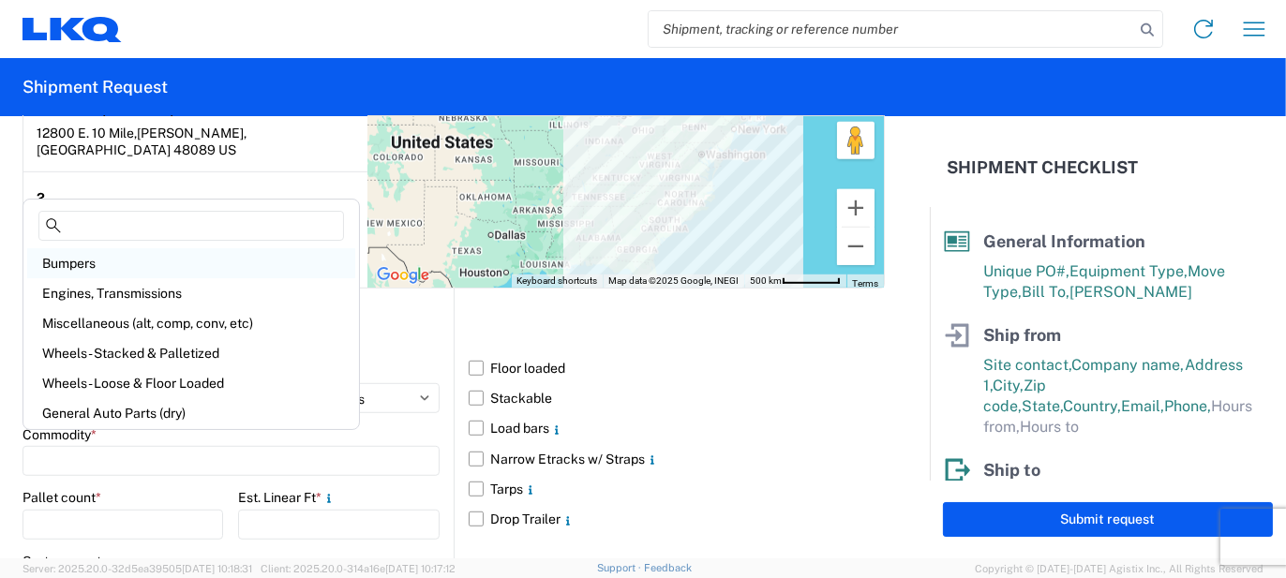
click at [119, 264] on div "Bumpers" at bounding box center [191, 263] width 328 height 30
type input "Bumpers"
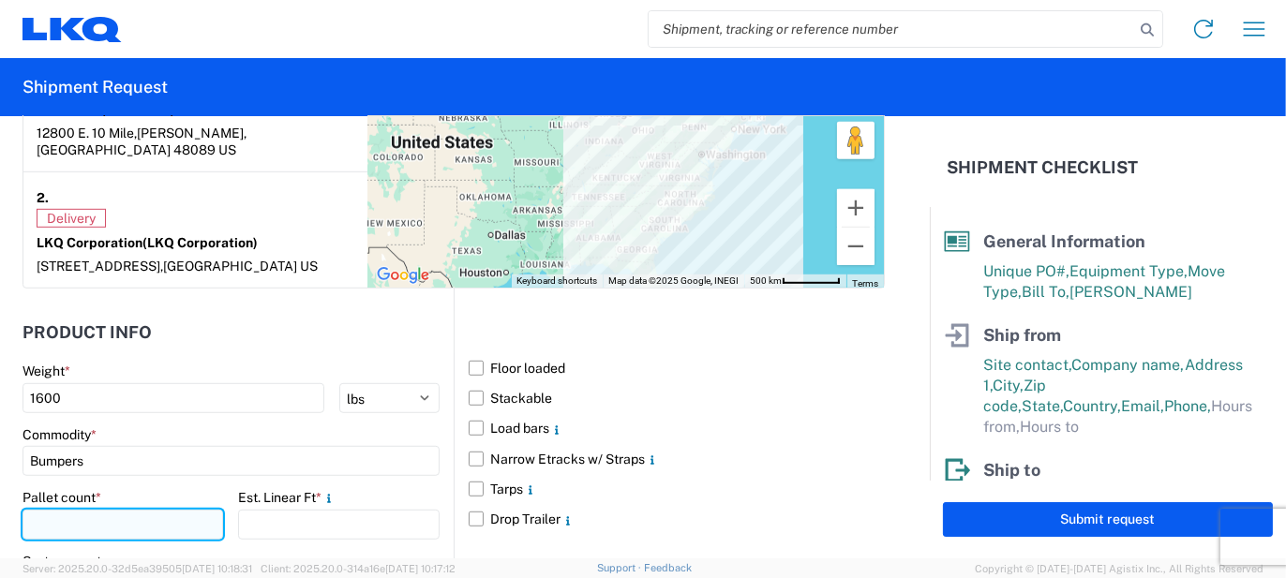
click at [124, 510] on input "number" at bounding box center [122, 525] width 201 height 30
type input "4"
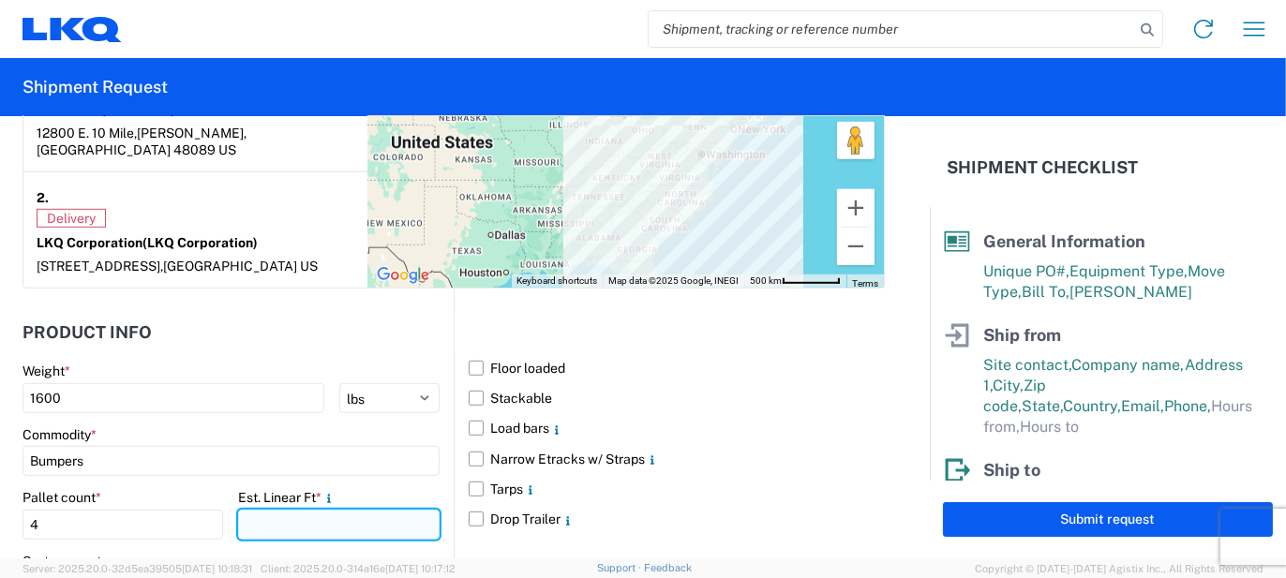
click at [276, 510] on input "number" at bounding box center [338, 525] width 201 height 30
type input "13"
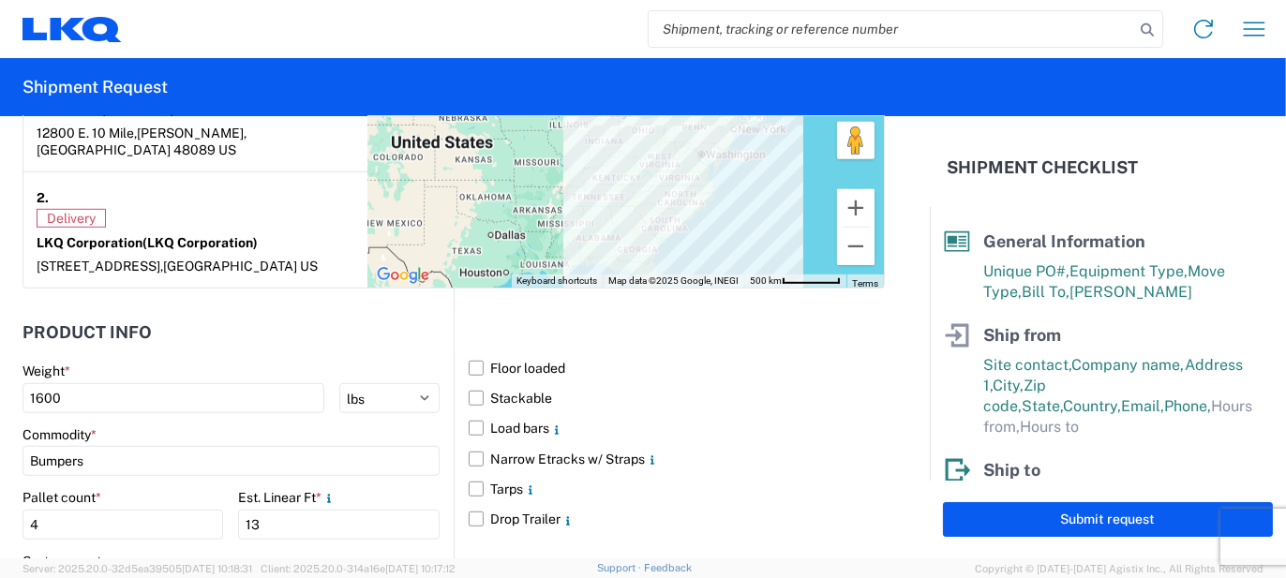
click at [185, 553] on div "Carton count" at bounding box center [230, 578] width 417 height 51
click at [159, 561] on span "Server: 2025.20.0-32d5ea39505 2025-10-08 10:18:31 Client: 2025.20.0-314a16e 202…" at bounding box center [238, 568] width 433 height 17
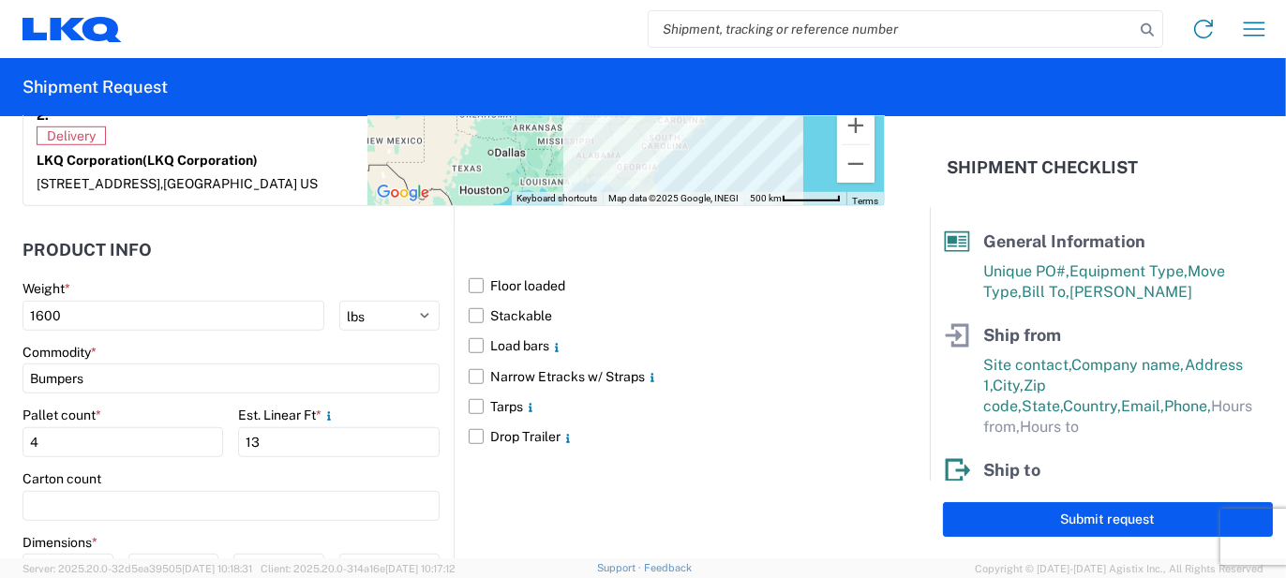
scroll to position [1874, 0]
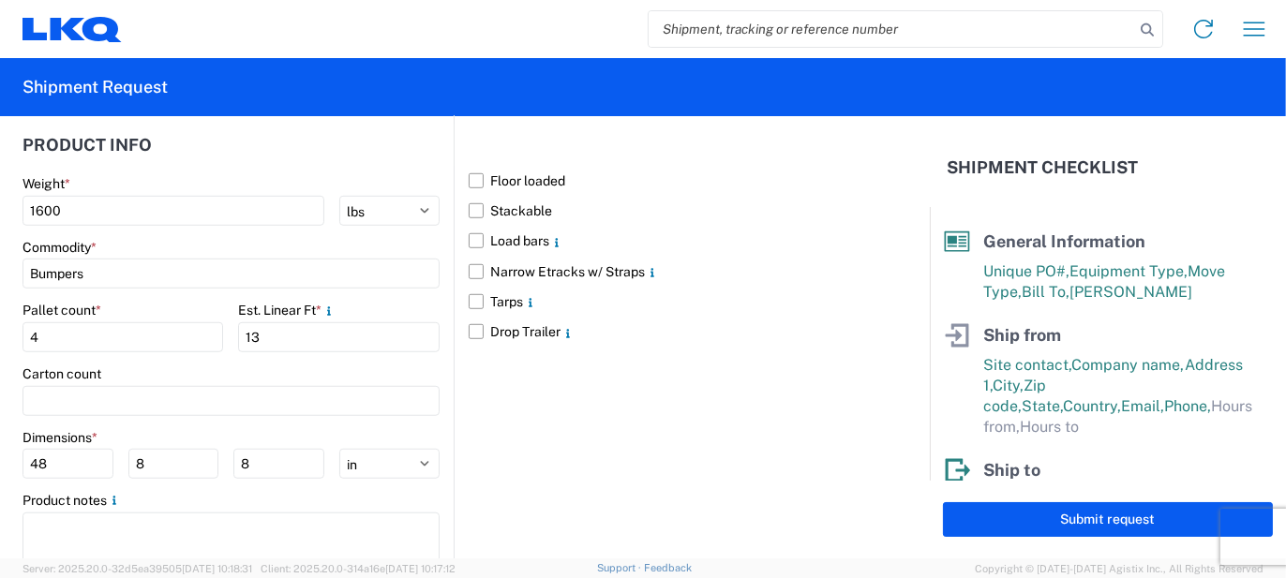
click at [169, 396] on main "Weight * 1600 kgs lbs Commodity * Bumpers Pallet count * 4 Est. Linear Ft * 13 …" at bounding box center [237, 381] width 431 height 413
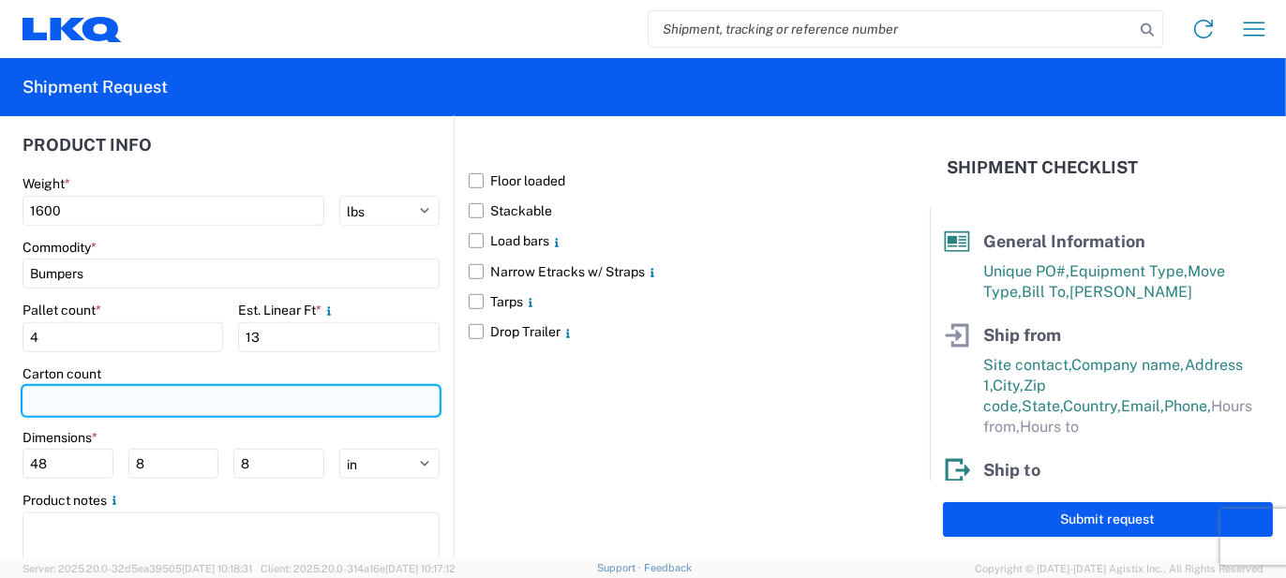
click at [169, 389] on input "number" at bounding box center [230, 401] width 417 height 30
type input "15"
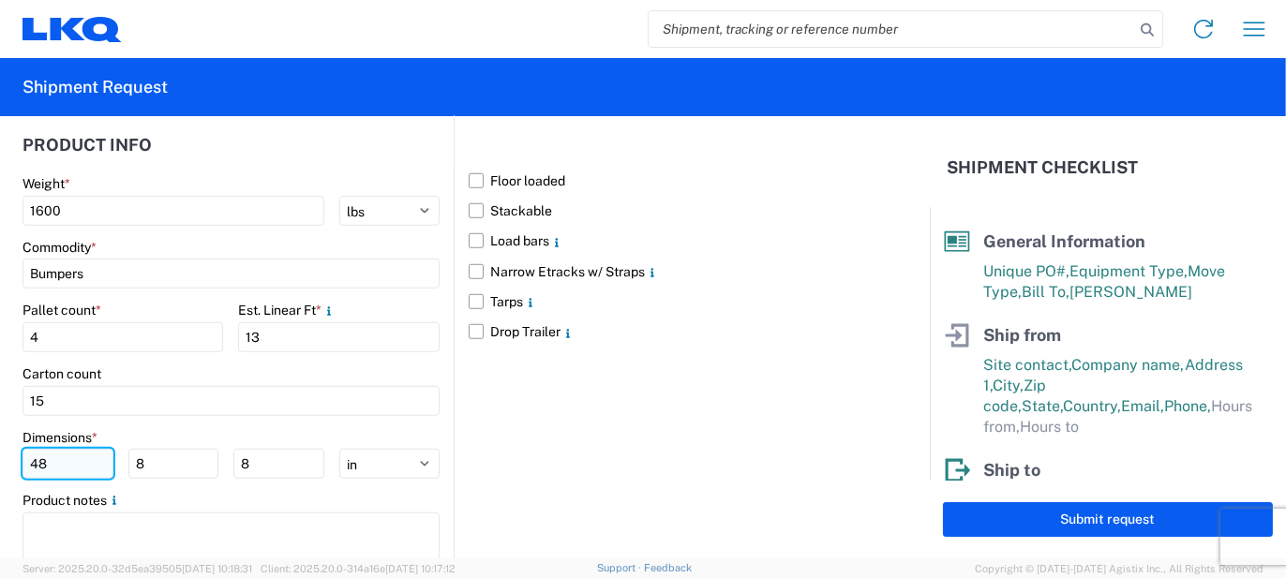
click at [72, 449] on input "48" at bounding box center [67, 464] width 91 height 30
type input "77"
click at [138, 449] on input "8" at bounding box center [173, 464] width 91 height 30
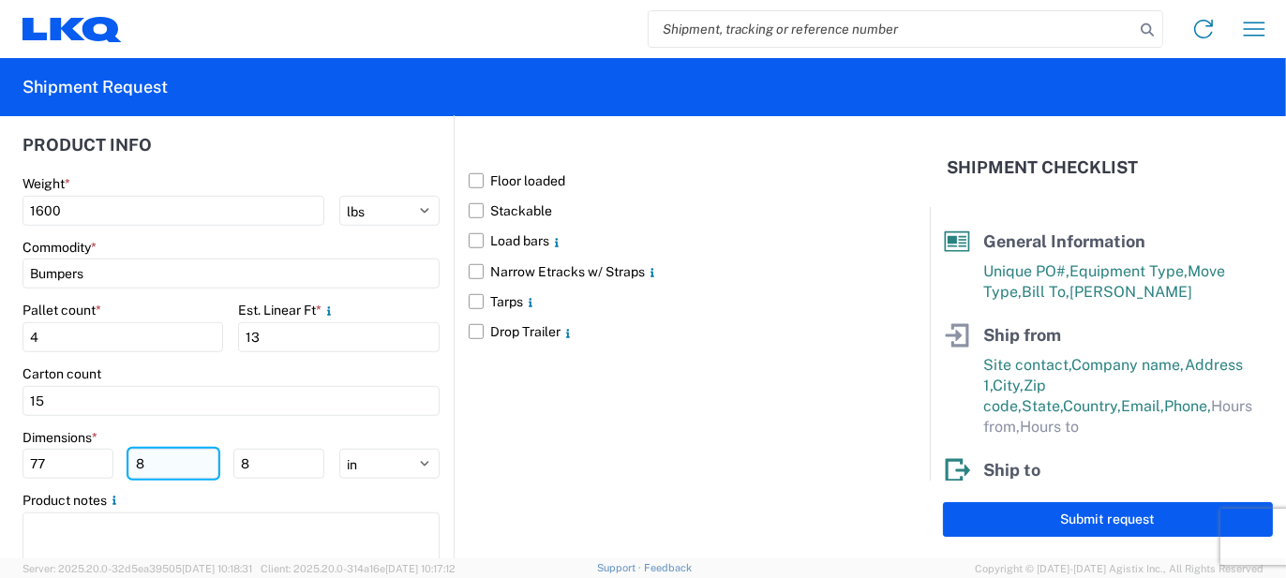
click at [138, 449] on input "8" at bounding box center [173, 464] width 91 height 30
type input "48"
click at [246, 455] on input "8" at bounding box center [278, 464] width 91 height 30
click at [246, 454] on input "8" at bounding box center [278, 464] width 91 height 30
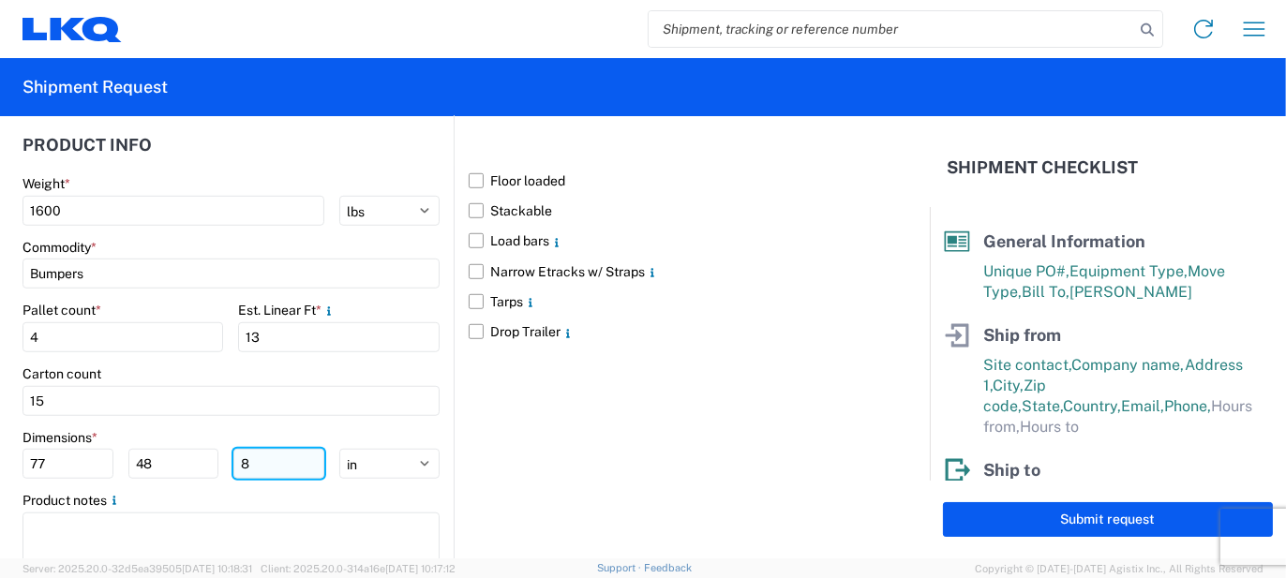
click at [246, 454] on input "8" at bounding box center [278, 464] width 91 height 30
type input "103"
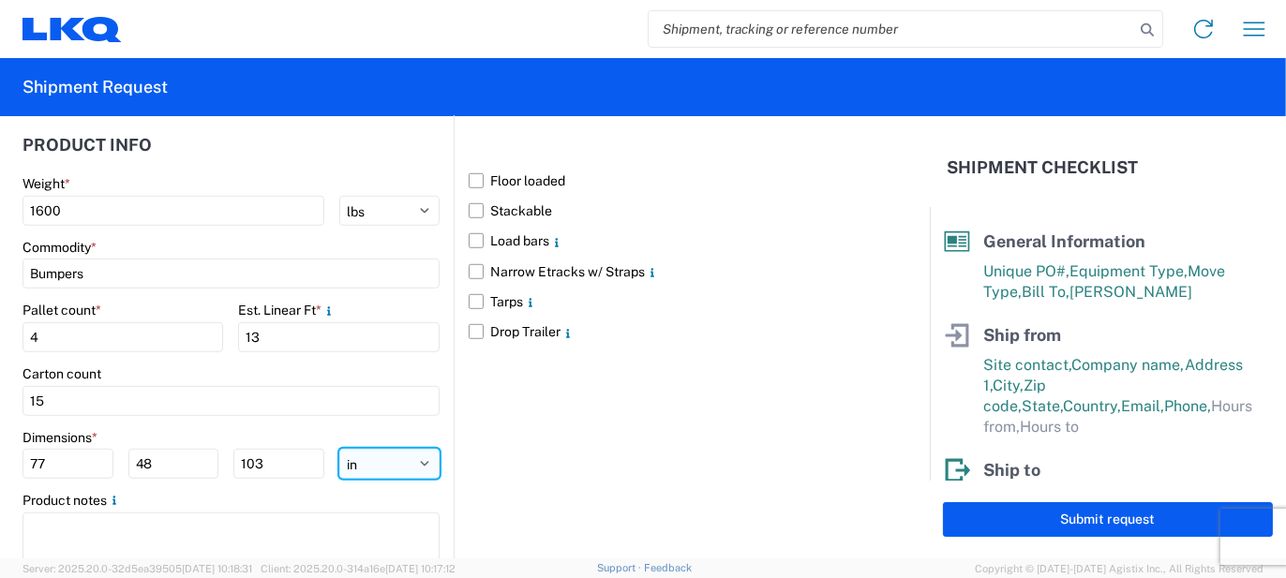
click at [389, 449] on select "ft in cm" at bounding box center [389, 464] width 100 height 30
click at [503, 441] on div "Floor loaded Stackable Load bars Narrow Etracks w/ Straps Tarps Drop Trailer" at bounding box center [669, 344] width 431 height 487
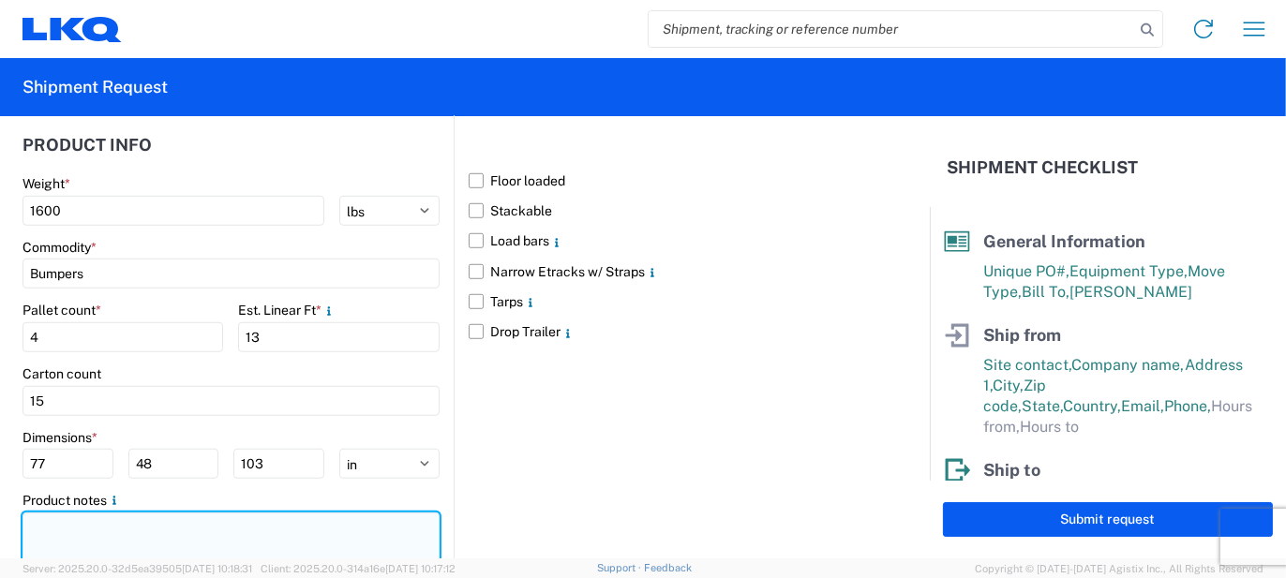
click at [290, 513] on textarea at bounding box center [230, 542] width 417 height 59
paste textarea "69pcs, 15 boxes, 4 skids, 77x48x103 NEED SWING DOORS"
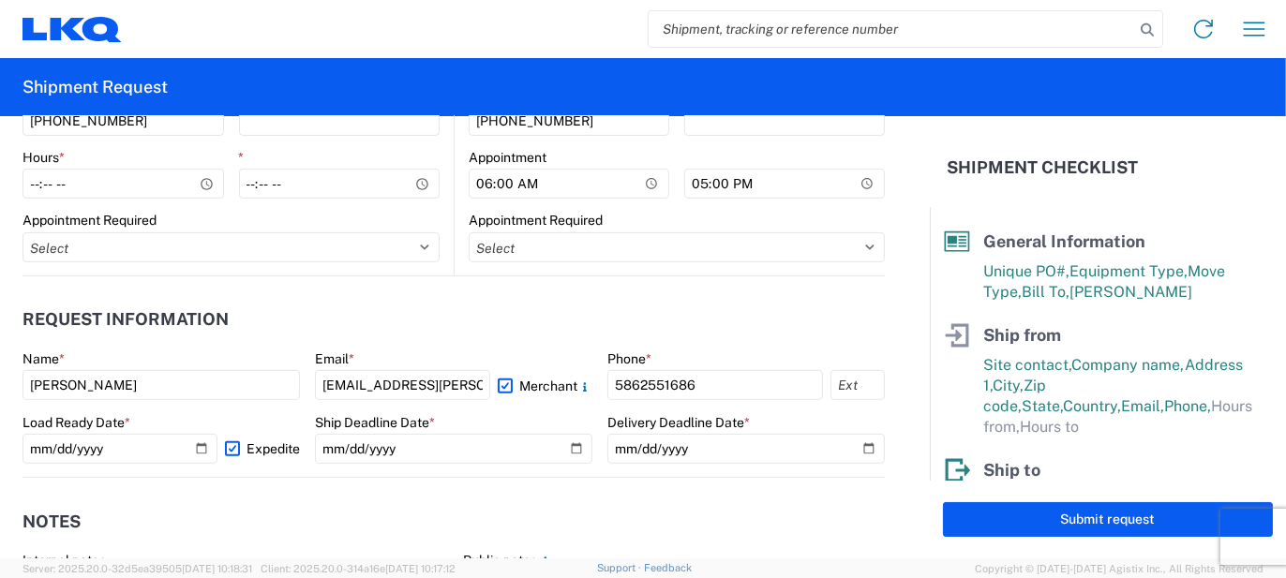
scroll to position [843, 0]
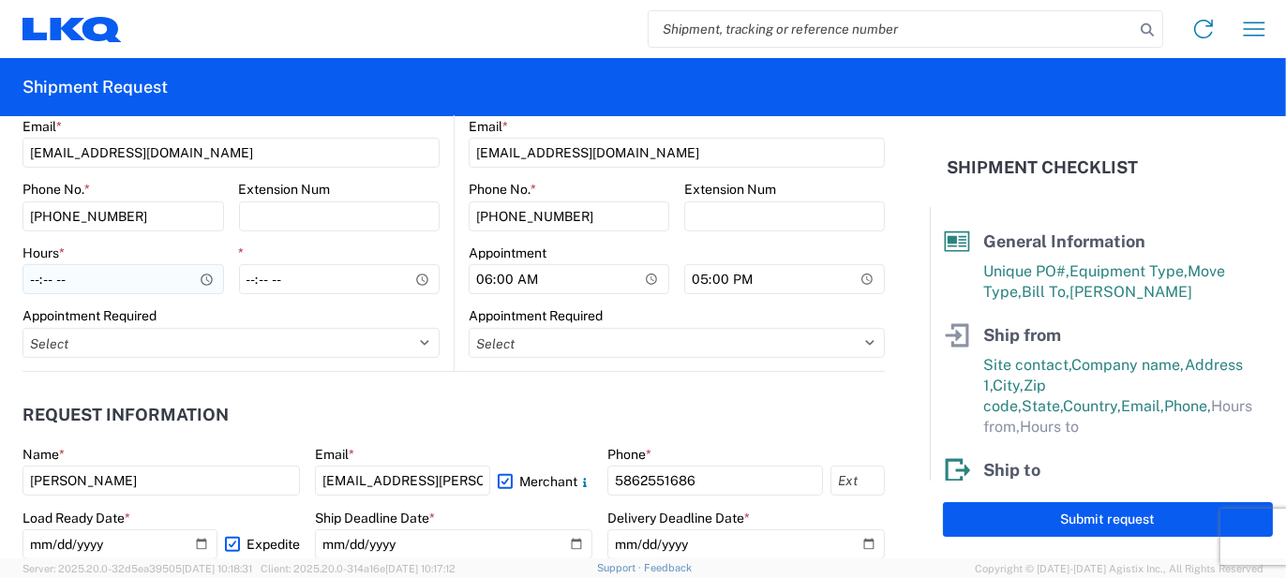
type textarea "69pcs, 15 boxes, 4 skids, 77x48x103 NEED SWING DOORS"
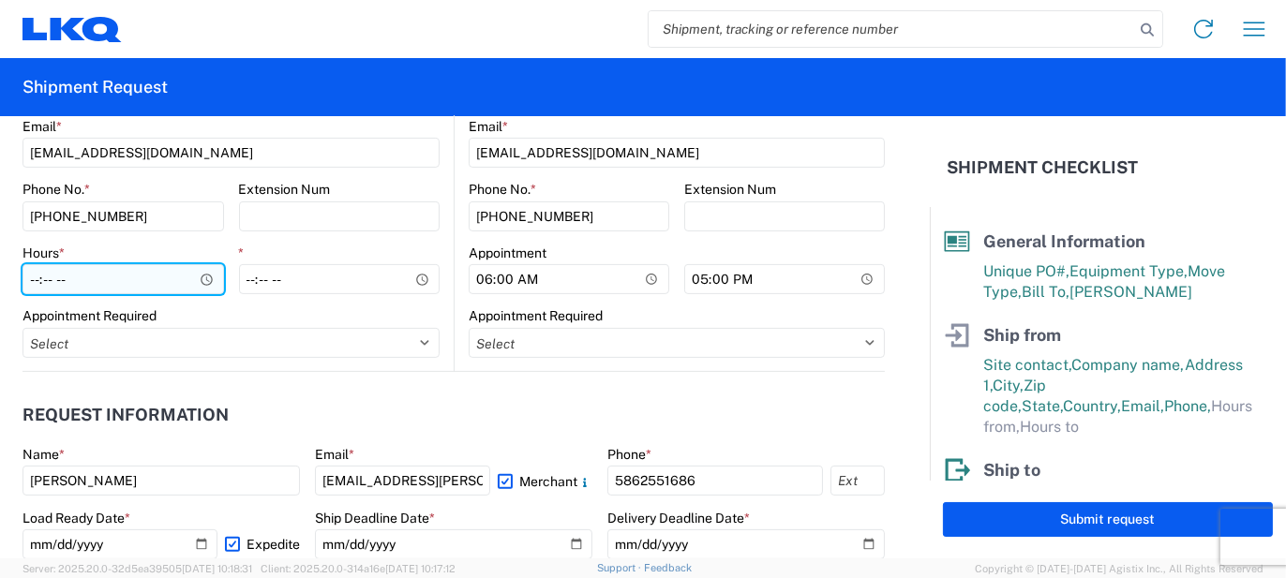
click at [144, 271] on input "Hours *" at bounding box center [123, 279] width 202 height 30
type input "07:00"
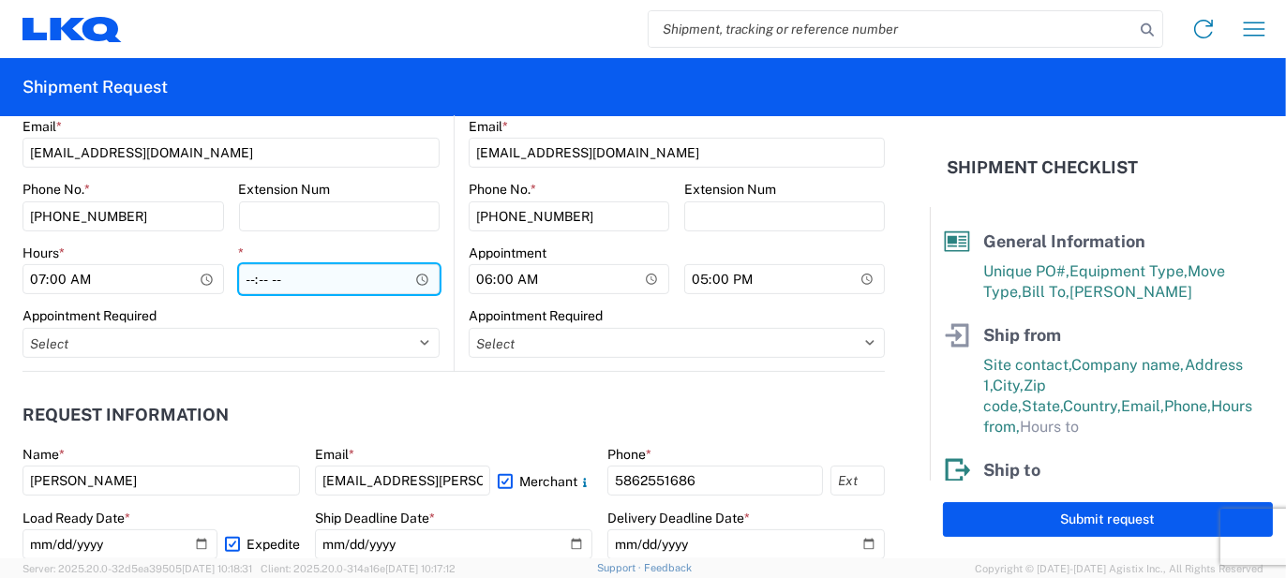
click at [261, 285] on input "*" at bounding box center [340, 279] width 202 height 30
click at [254, 280] on input "*" at bounding box center [340, 279] width 202 height 30
click at [243, 276] on input "*" at bounding box center [340, 279] width 202 height 30
type input "15:30"
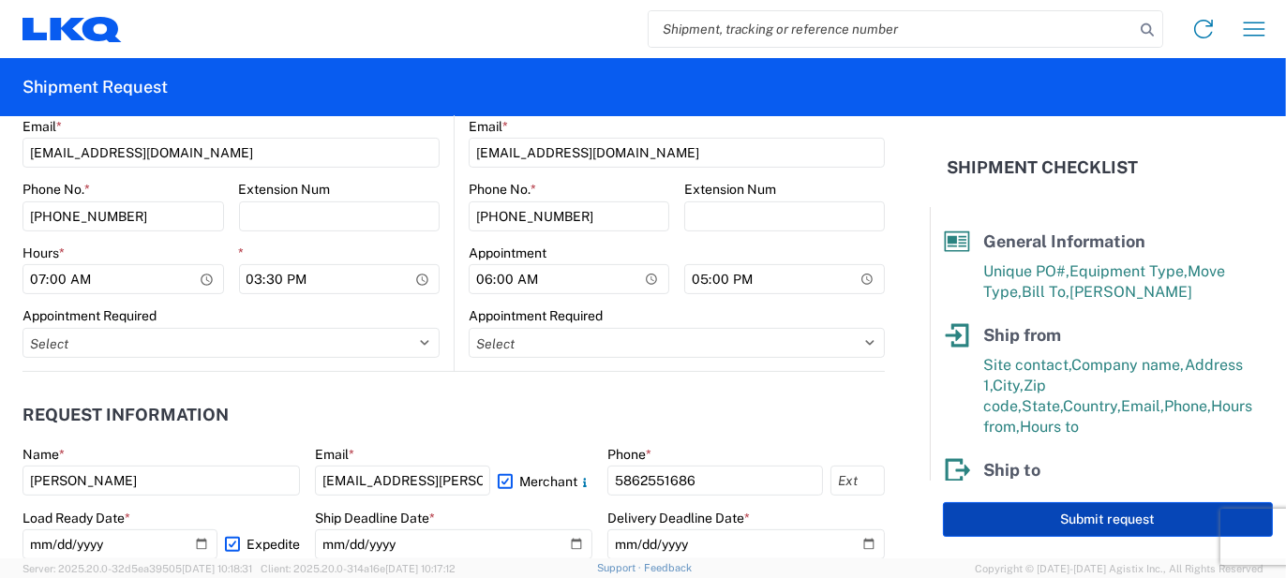
click at [1082, 519] on button "Submit request" at bounding box center [1108, 519] width 330 height 35
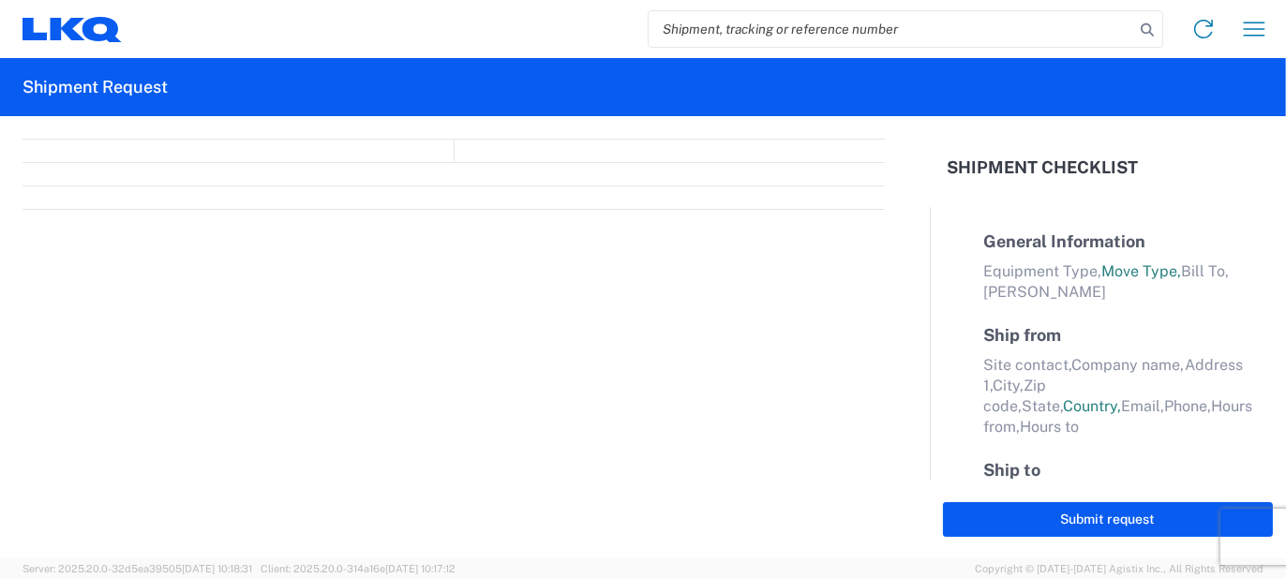
select select "FULL"
select select "LBS"
select select "IN"
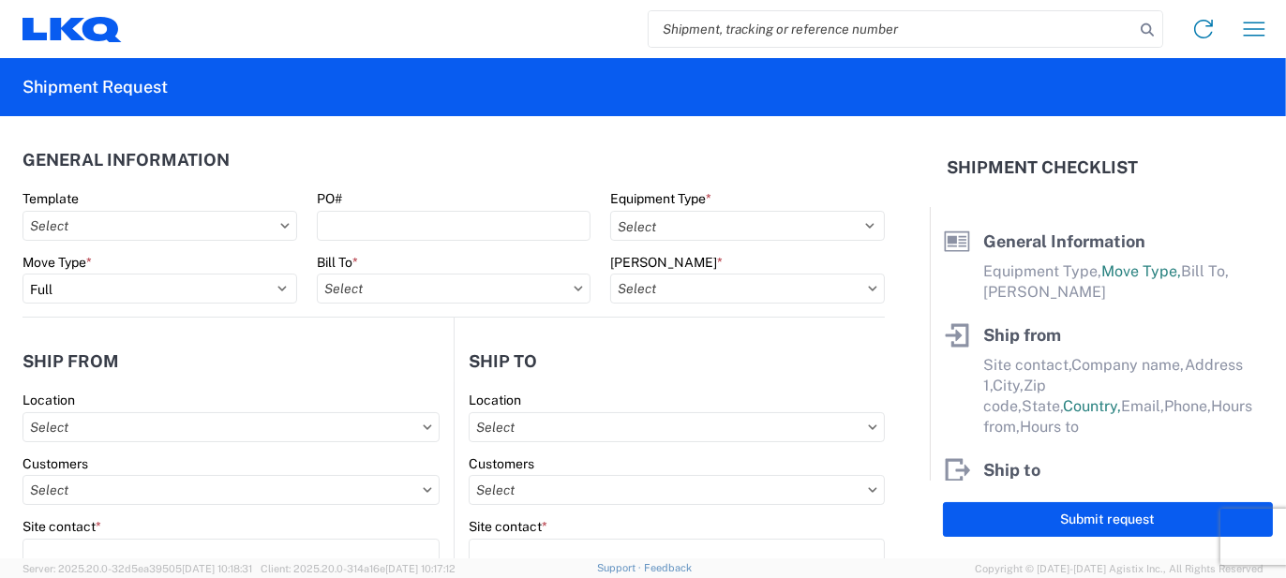
click at [916, 37] on input "search" at bounding box center [891, 29] width 485 height 36
type input "57064348"
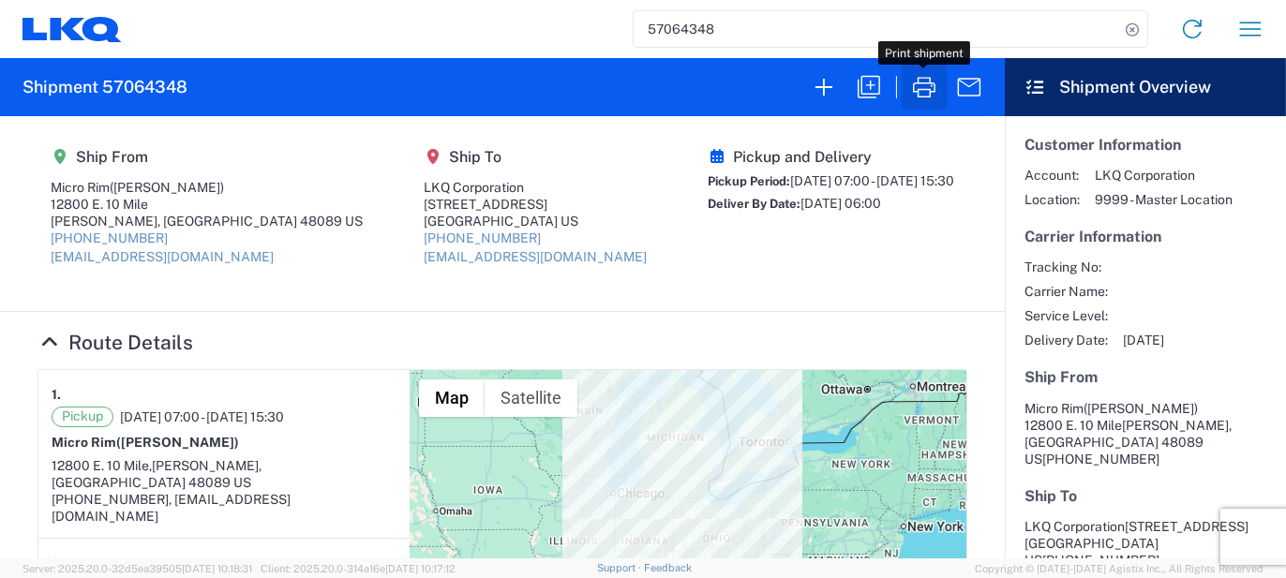
click at [925, 96] on icon "button" at bounding box center [924, 87] width 22 height 21
